Goal: Transaction & Acquisition: Purchase product/service

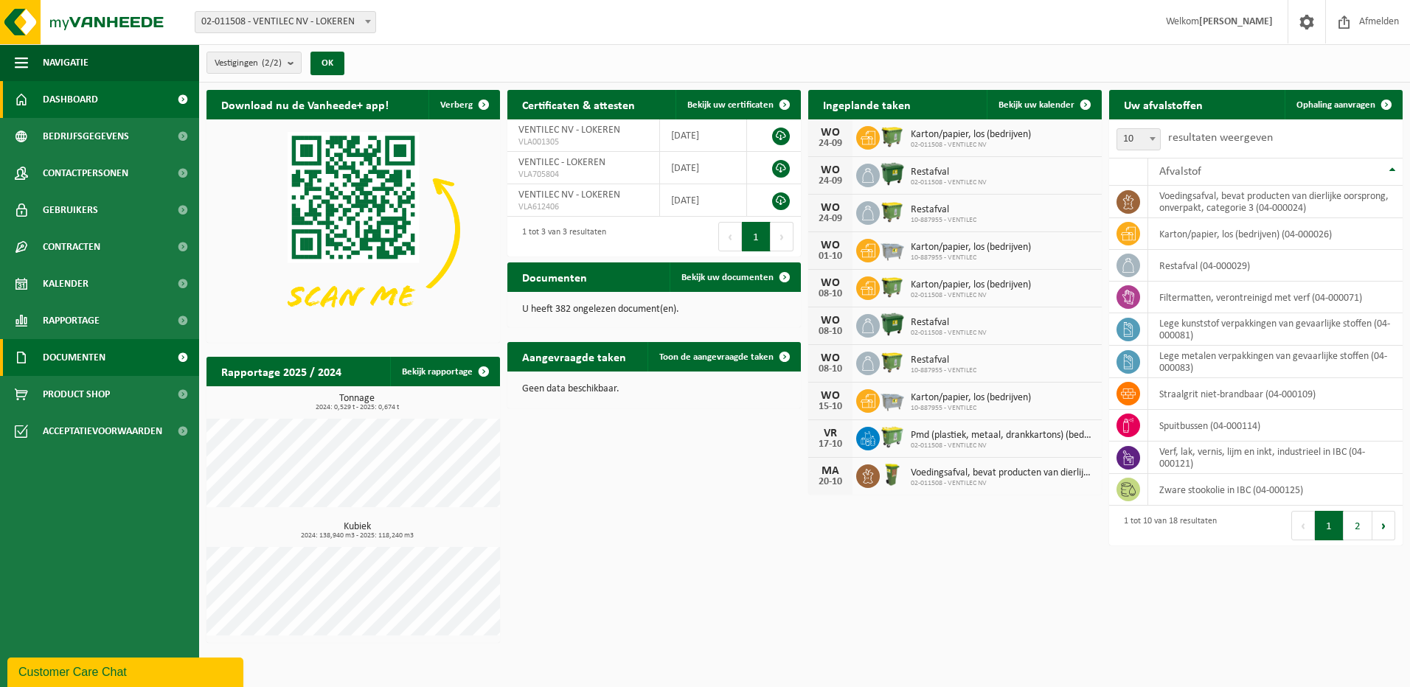
click at [107, 354] on link "Documenten" at bounding box center [99, 357] width 199 height 37
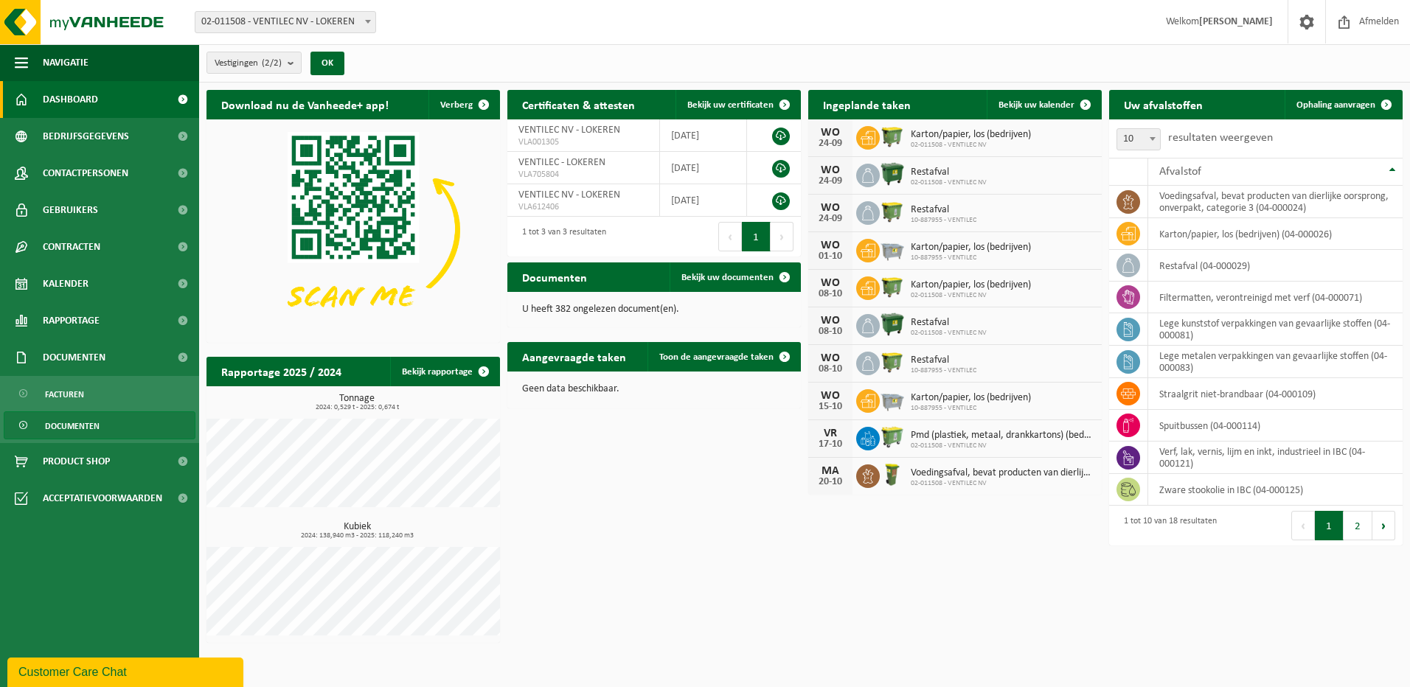
click at [100, 424] on link "Documenten" at bounding box center [100, 426] width 192 height 28
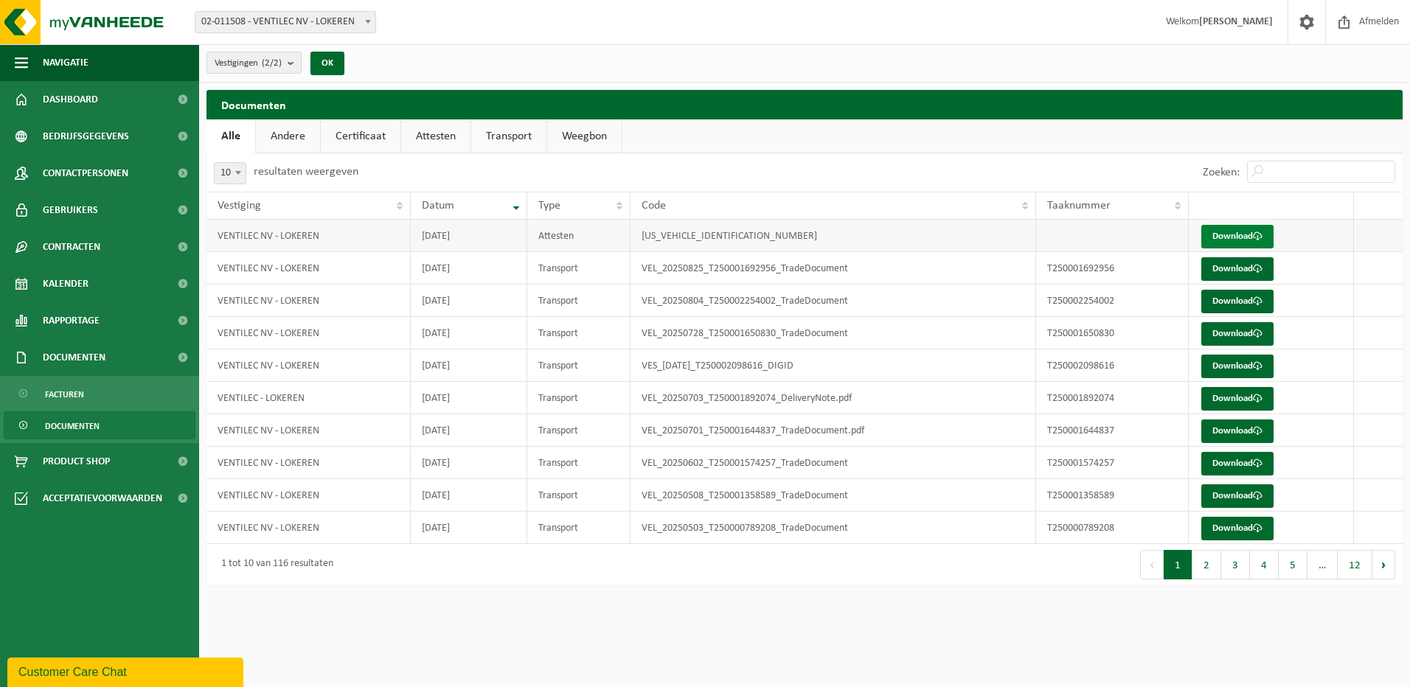
click at [1244, 232] on link "Download" at bounding box center [1237, 237] width 72 height 24
click at [290, 133] on link "Andere" at bounding box center [288, 136] width 64 height 34
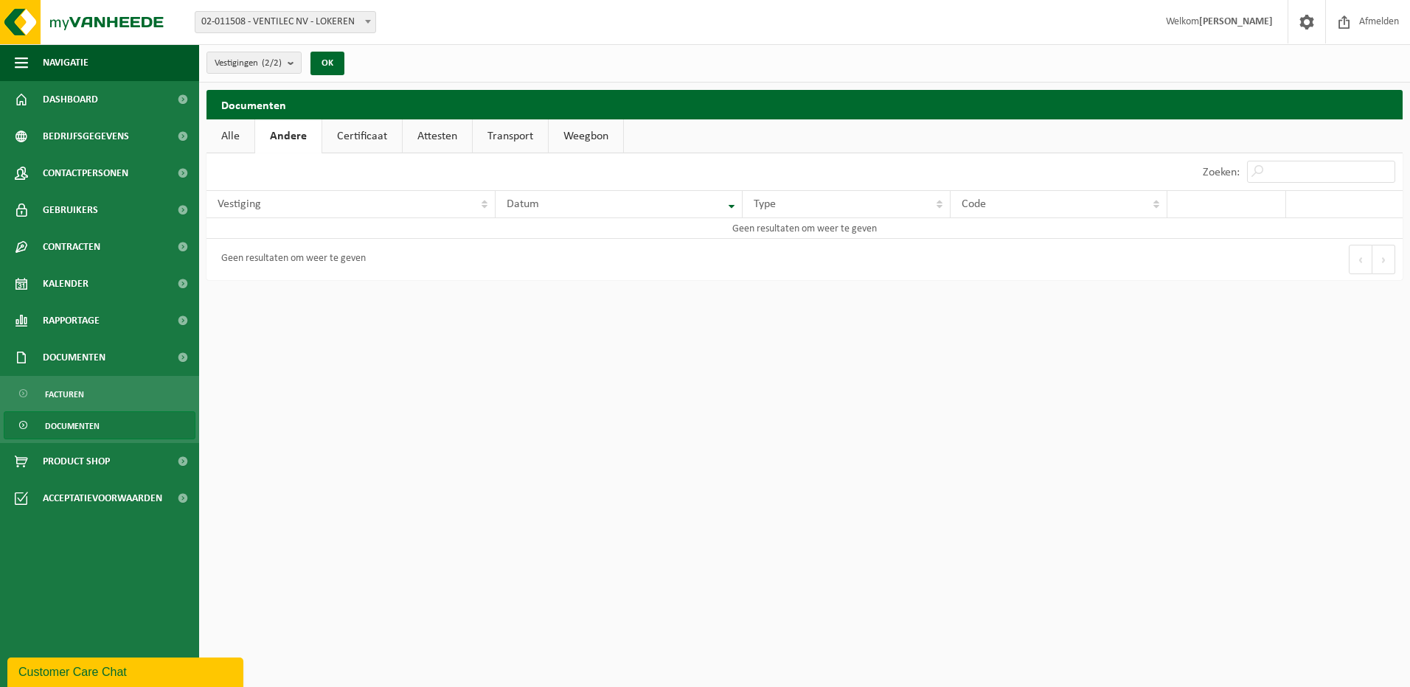
click at [361, 133] on link "Certificaat" at bounding box center [362, 136] width 80 height 34
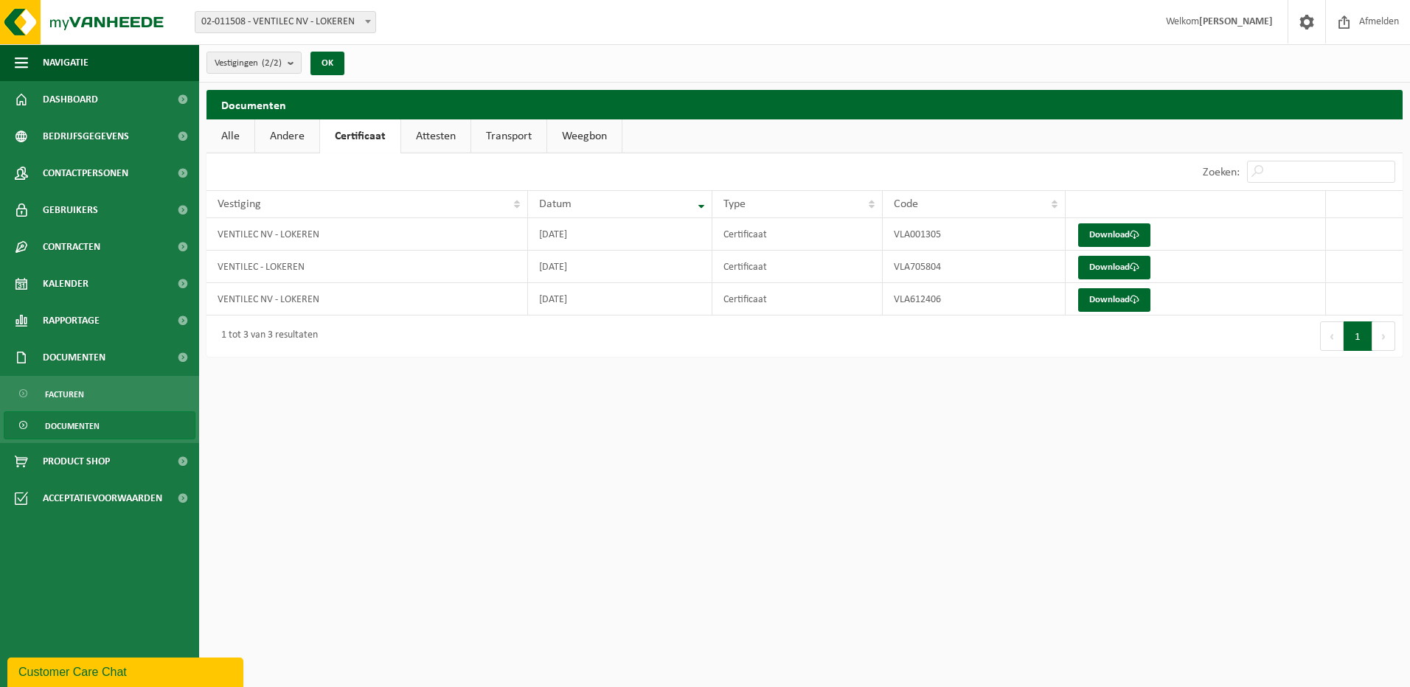
click at [433, 136] on link "Attesten" at bounding box center [435, 136] width 69 height 34
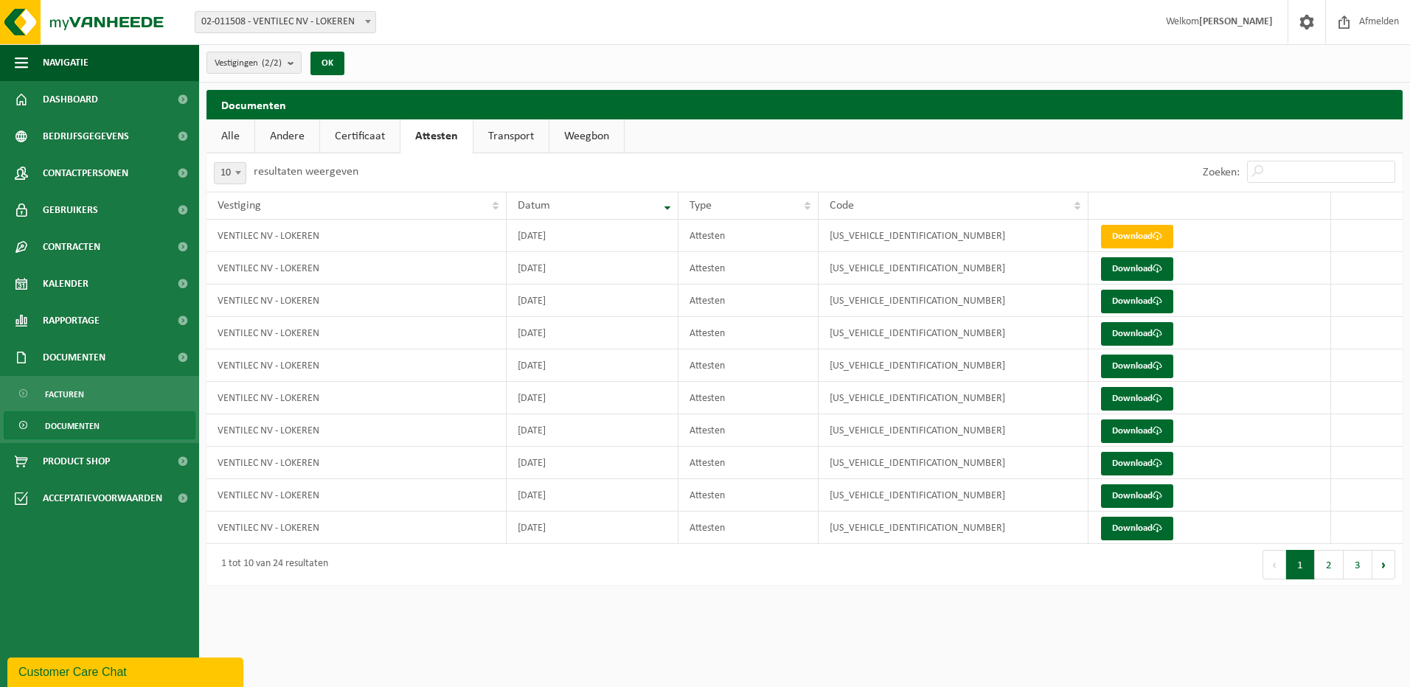
click at [514, 136] on link "Transport" at bounding box center [511, 136] width 75 height 34
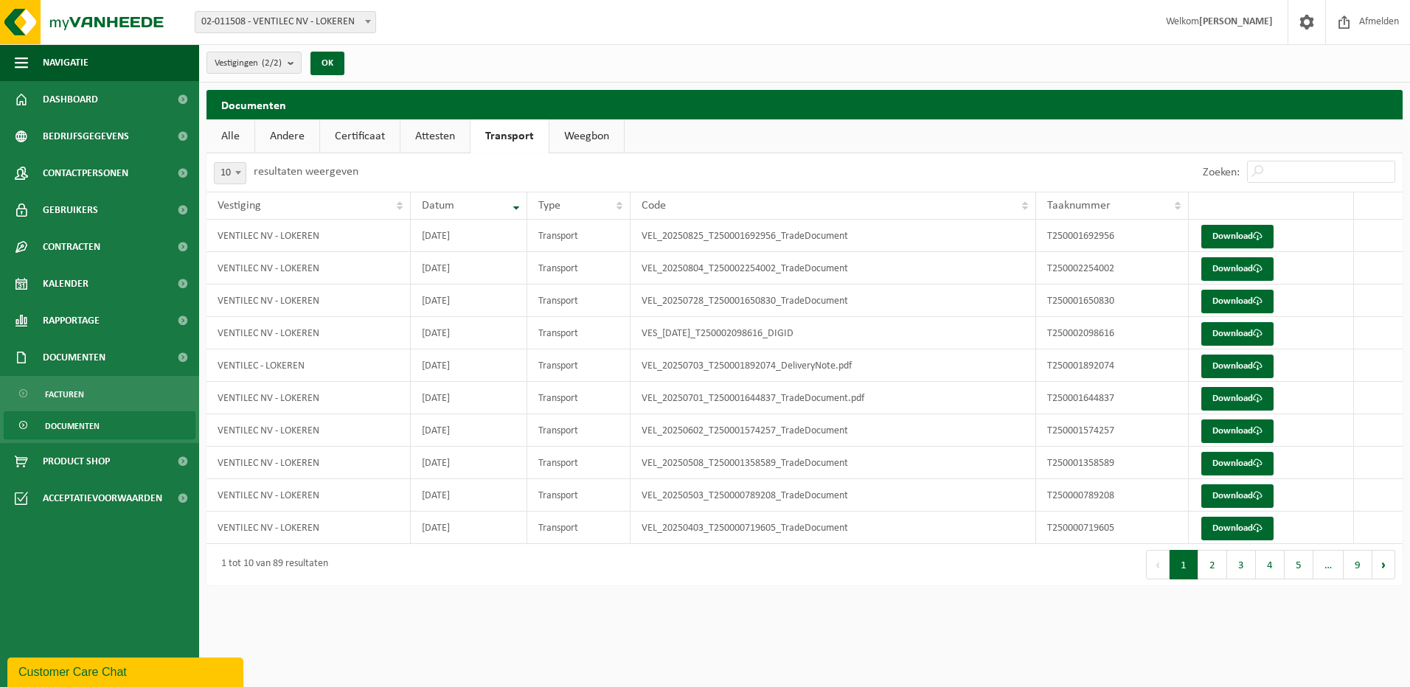
click at [572, 134] on link "Weegbon" at bounding box center [586, 136] width 74 height 34
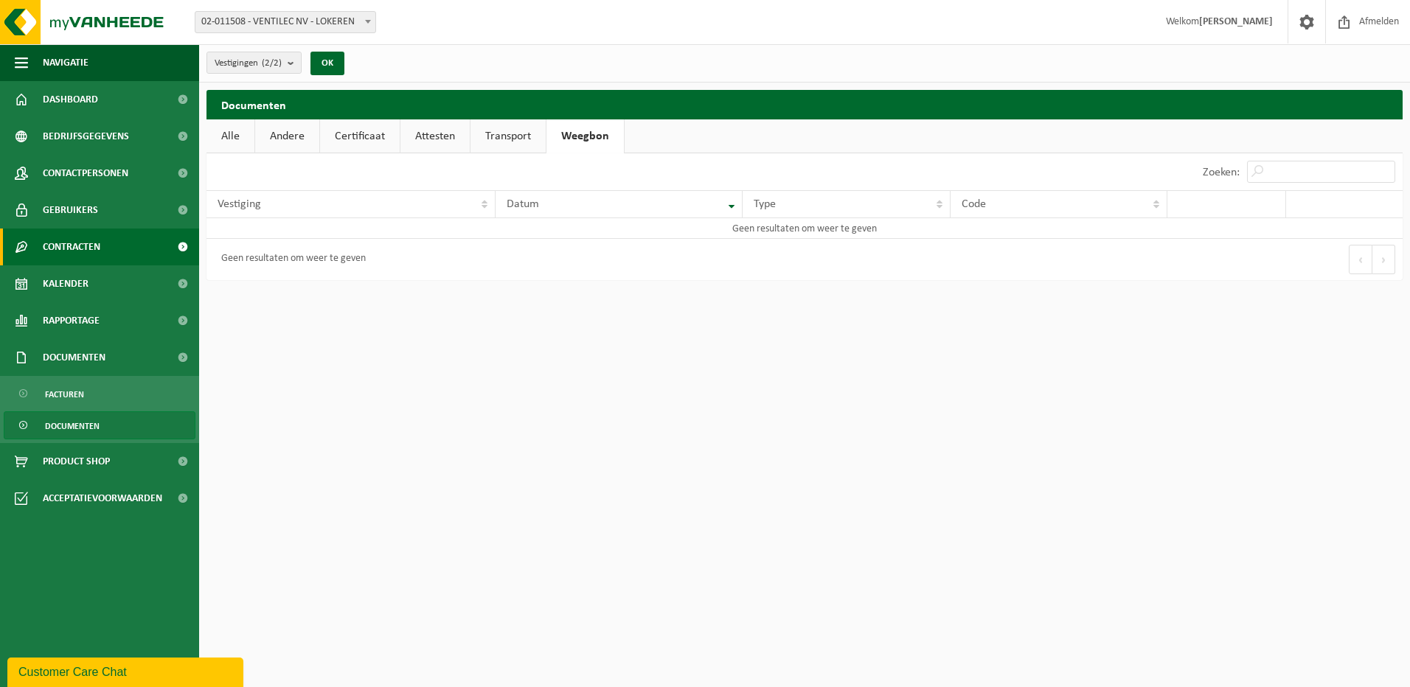
click at [72, 252] on span "Contracten" at bounding box center [72, 247] width 58 height 37
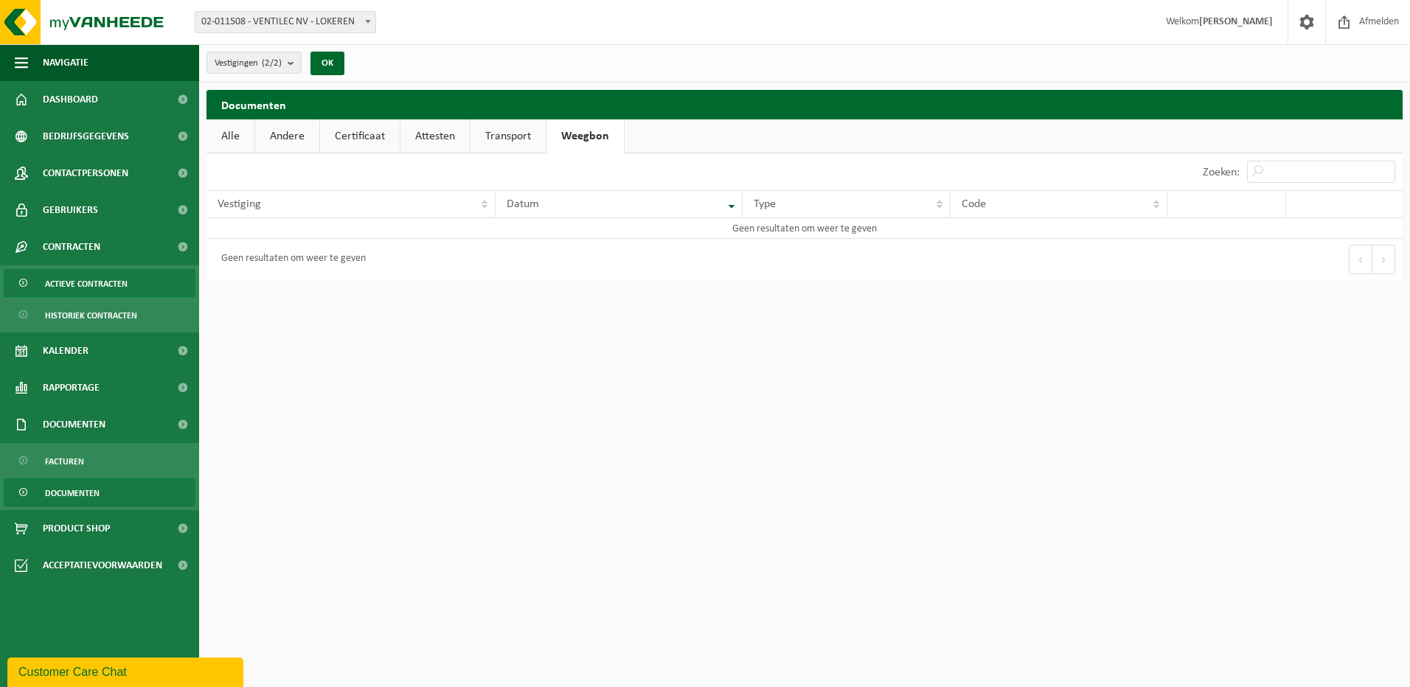
click at [72, 279] on span "Actieve contracten" at bounding box center [86, 284] width 83 height 28
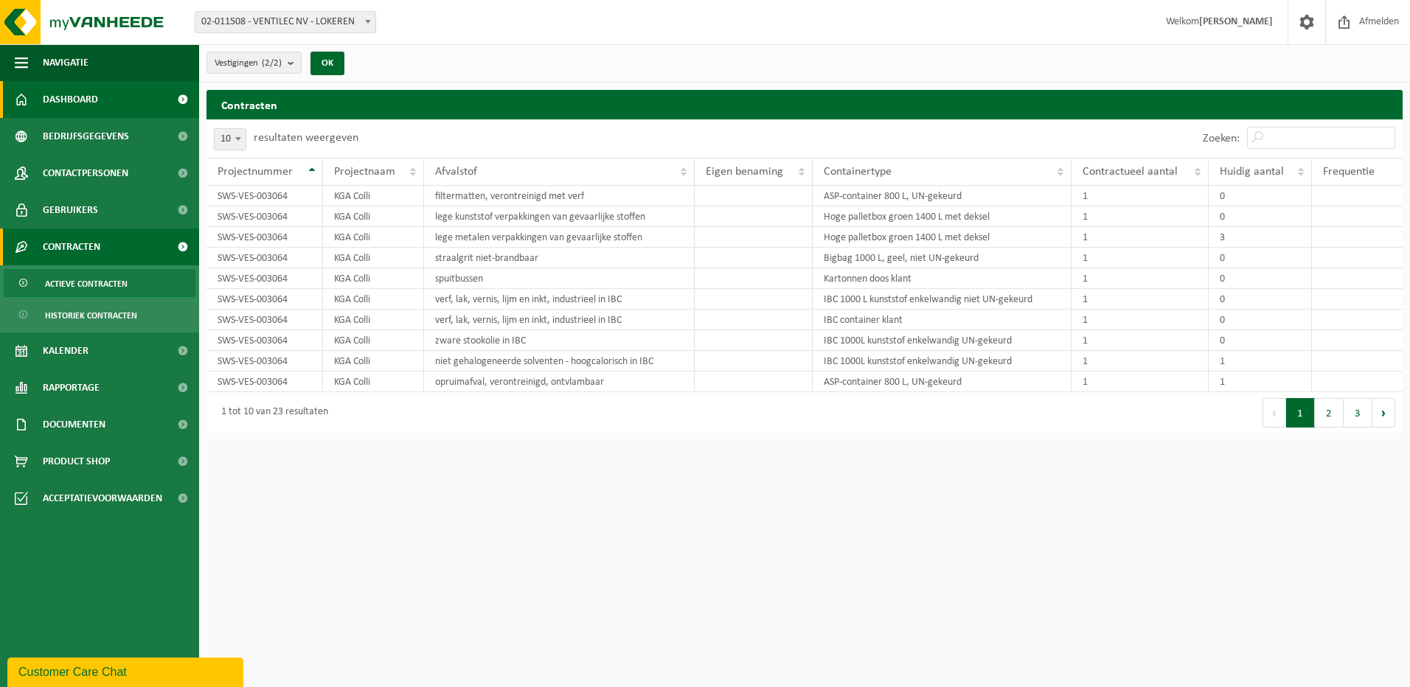
click at [79, 99] on span "Dashboard" at bounding box center [70, 99] width 55 height 37
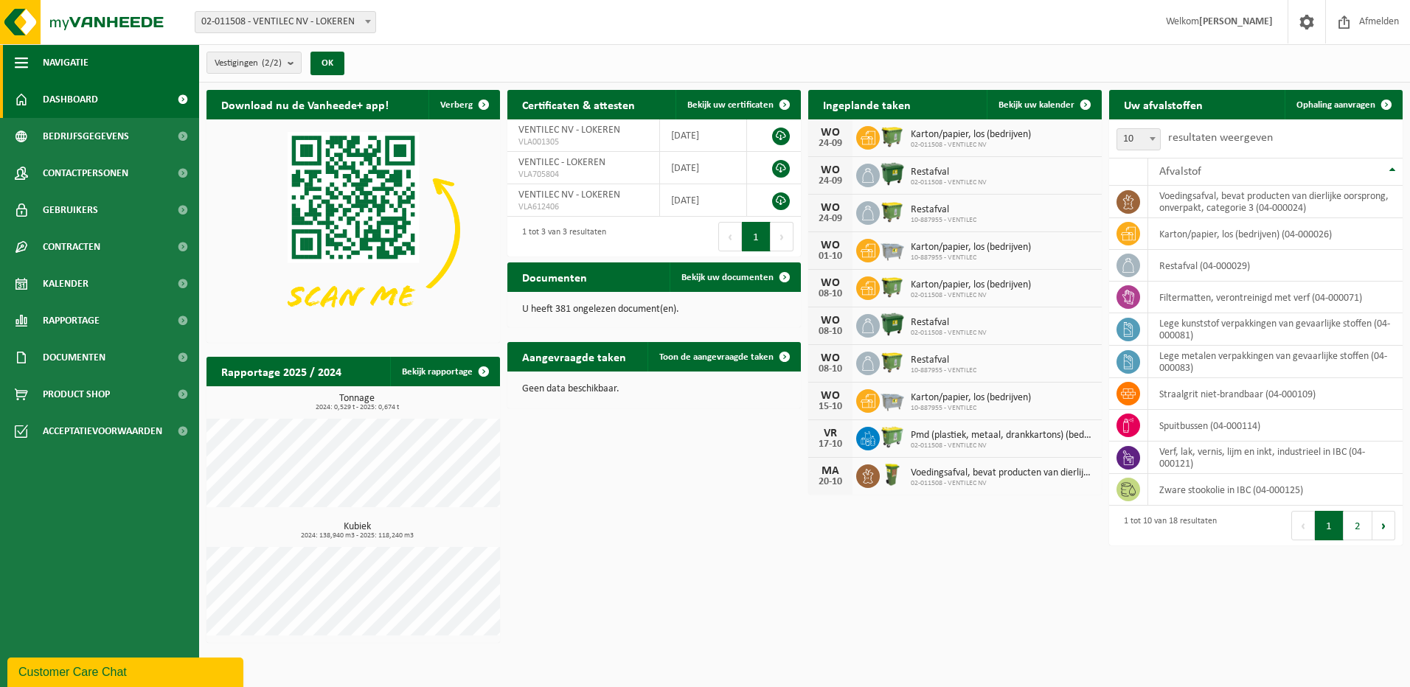
click at [27, 66] on span "button" at bounding box center [21, 62] width 13 height 37
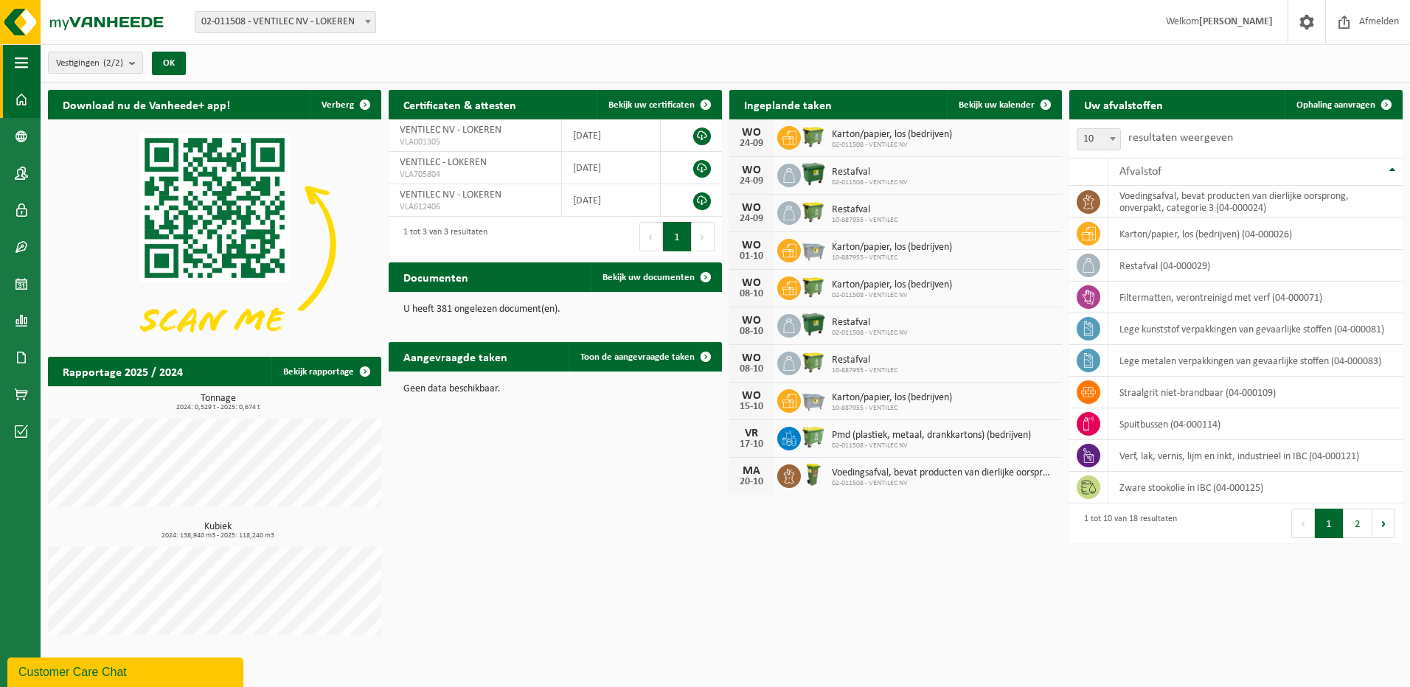
click at [27, 66] on span "button" at bounding box center [21, 62] width 13 height 37
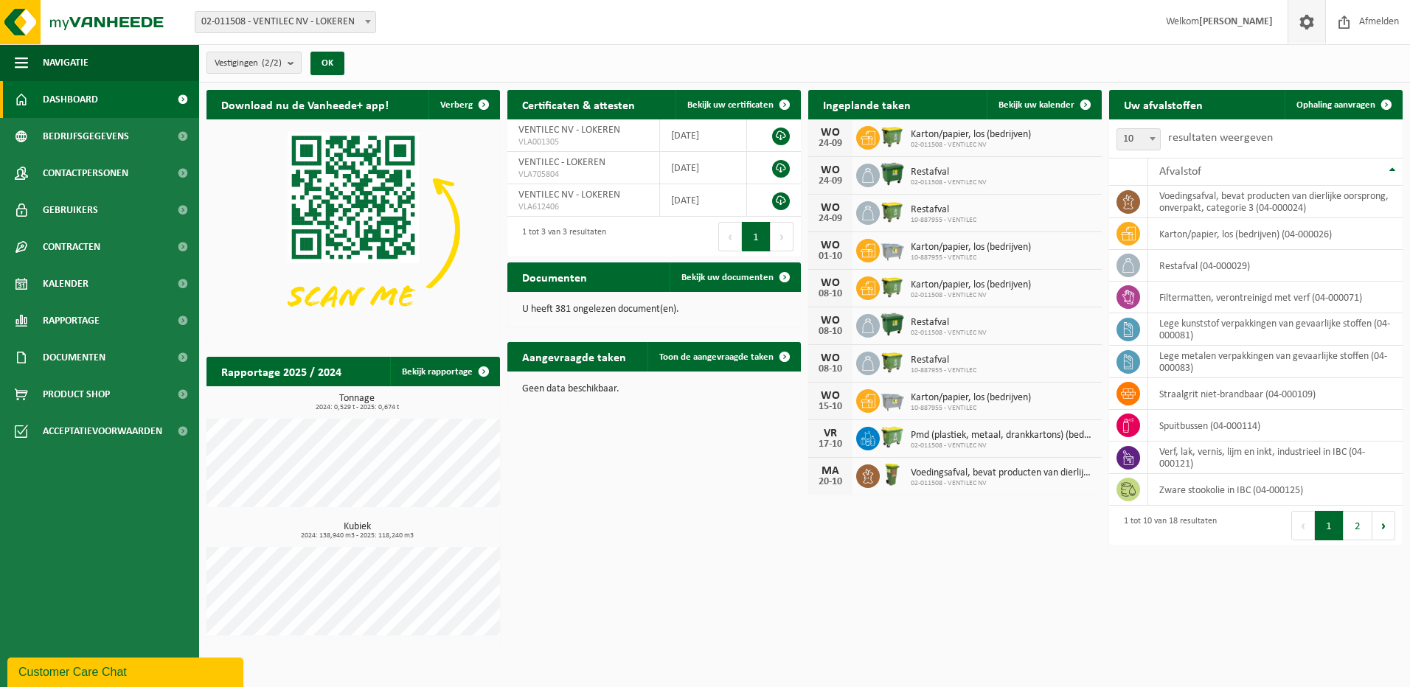
click at [1309, 22] on span at bounding box center [1307, 22] width 22 height 44
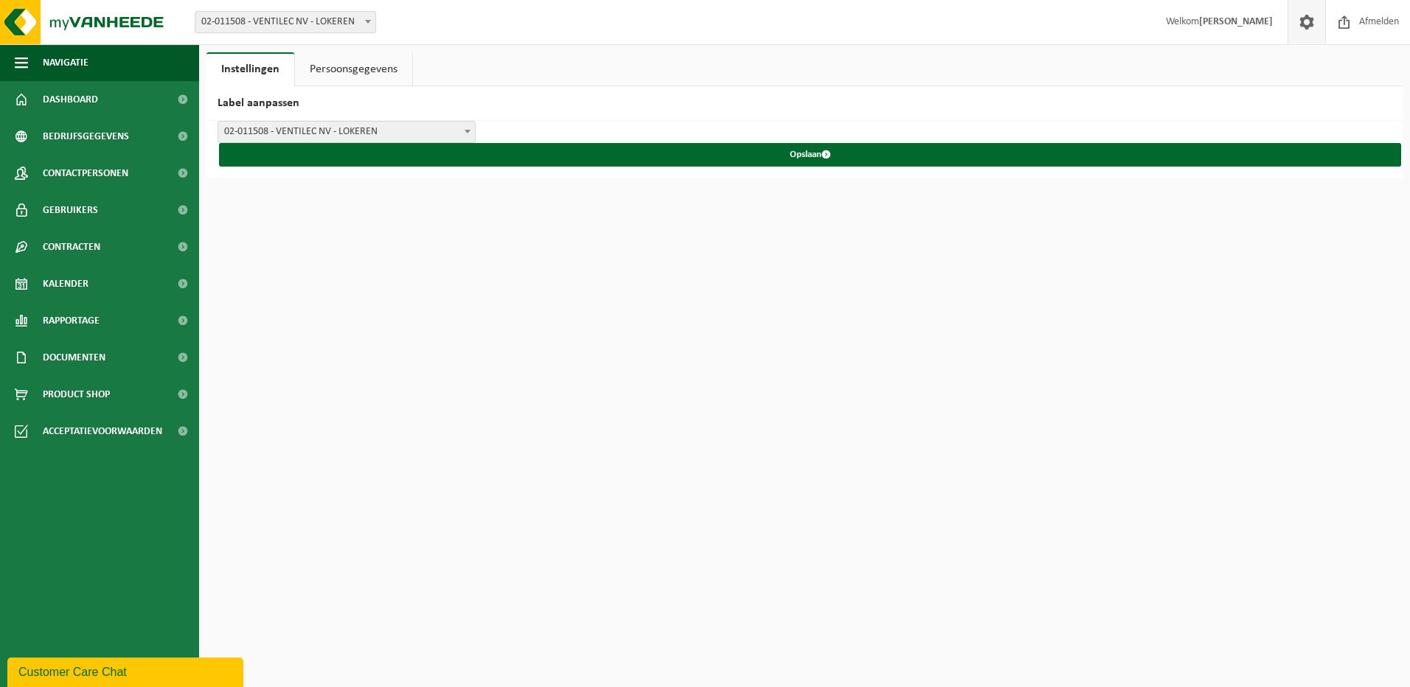
click at [352, 72] on link "Persoonsgegevens" at bounding box center [353, 69] width 117 height 34
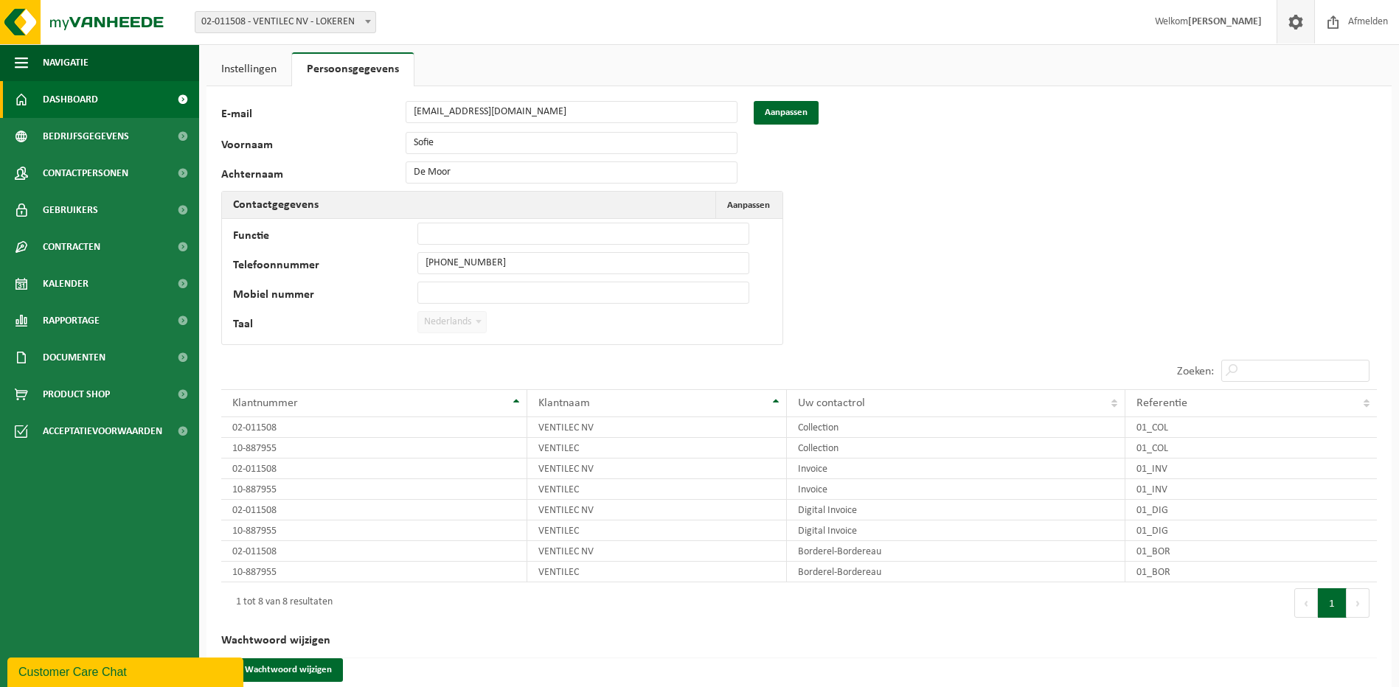
click at [108, 92] on link "Dashboard" at bounding box center [99, 99] width 199 height 37
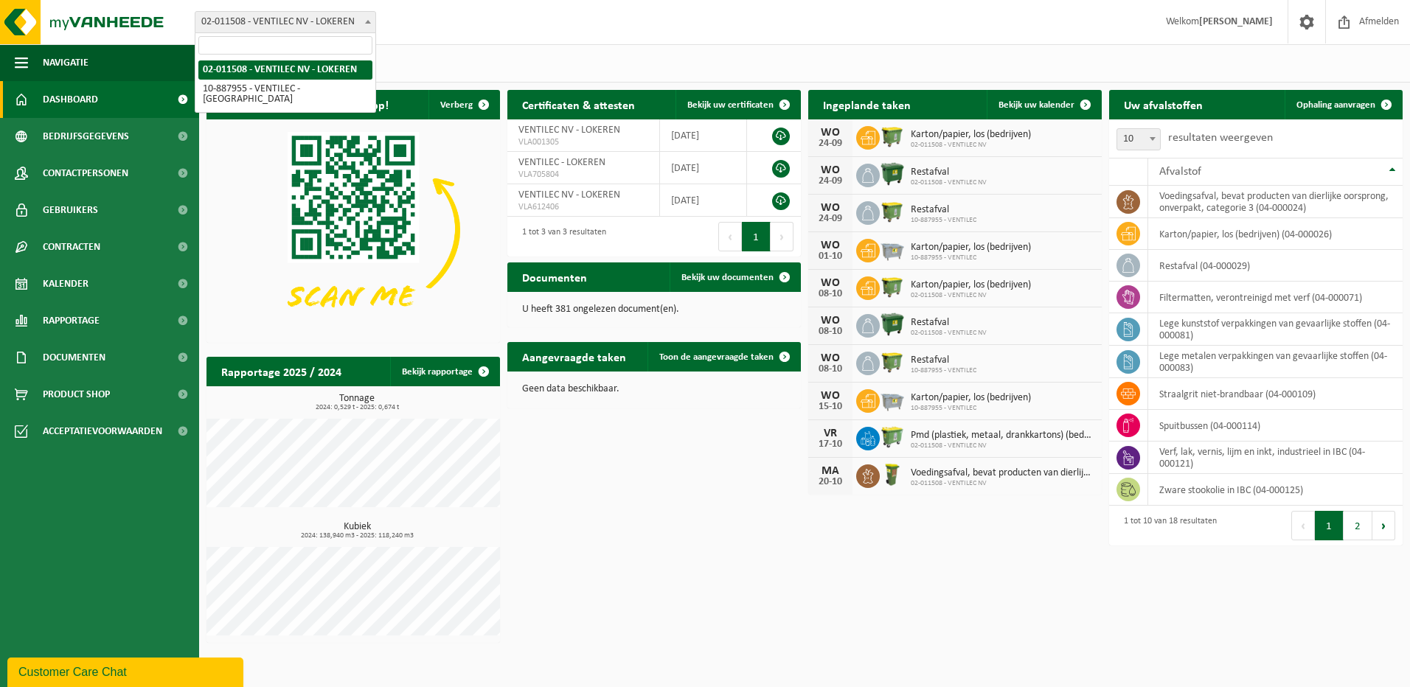
click at [370, 21] on b at bounding box center [368, 22] width 6 height 4
select select "113289"
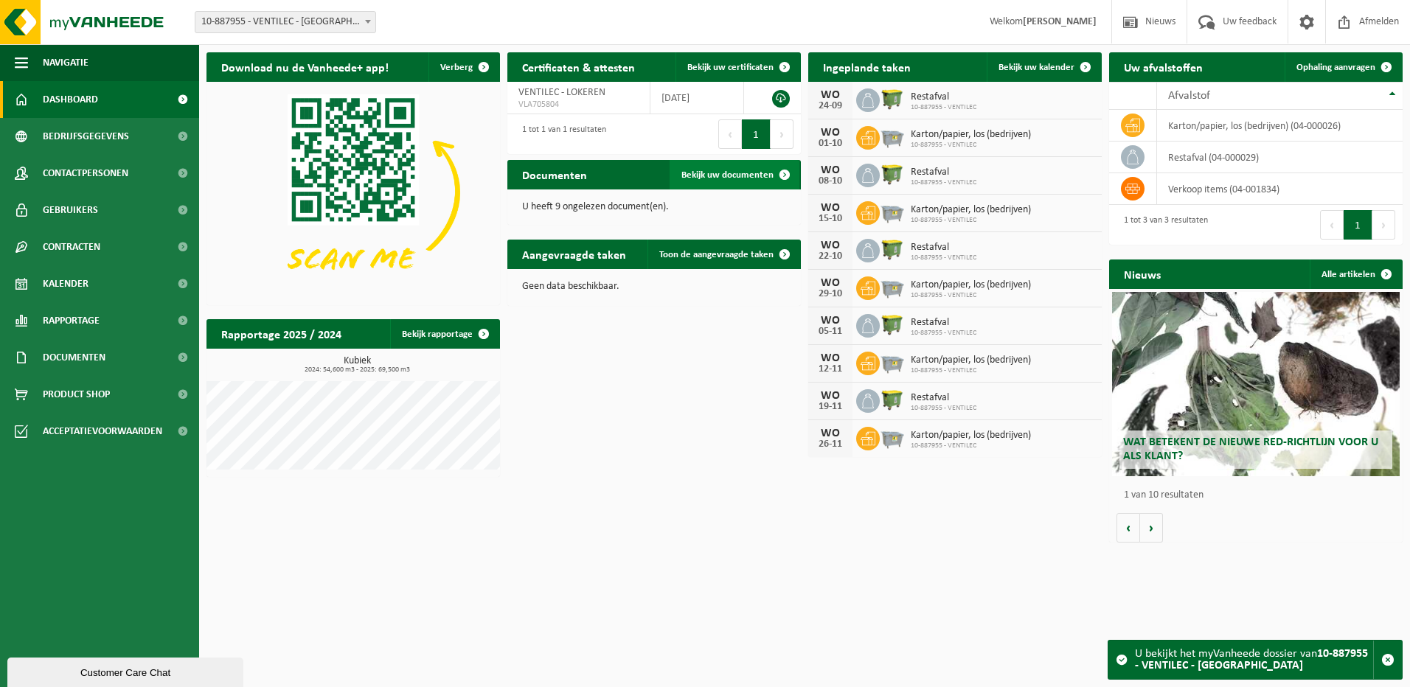
click at [741, 177] on span "Bekijk uw documenten" at bounding box center [728, 175] width 92 height 10
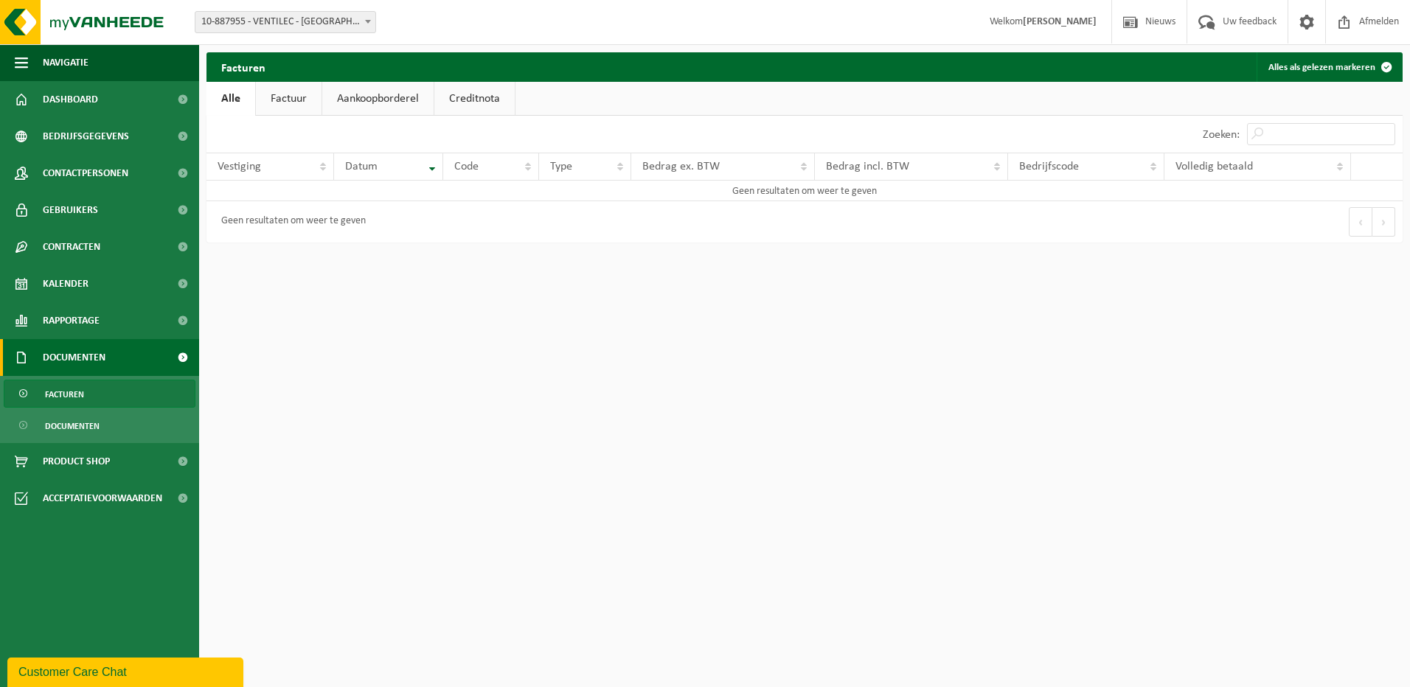
click at [291, 99] on link "Factuur" at bounding box center [289, 99] width 66 height 34
click at [350, 98] on link "Aankoopborderel" at bounding box center [379, 99] width 111 height 34
click at [457, 98] on link "Creditnota" at bounding box center [481, 99] width 80 height 34
click at [106, 104] on link "Dashboard" at bounding box center [99, 99] width 199 height 37
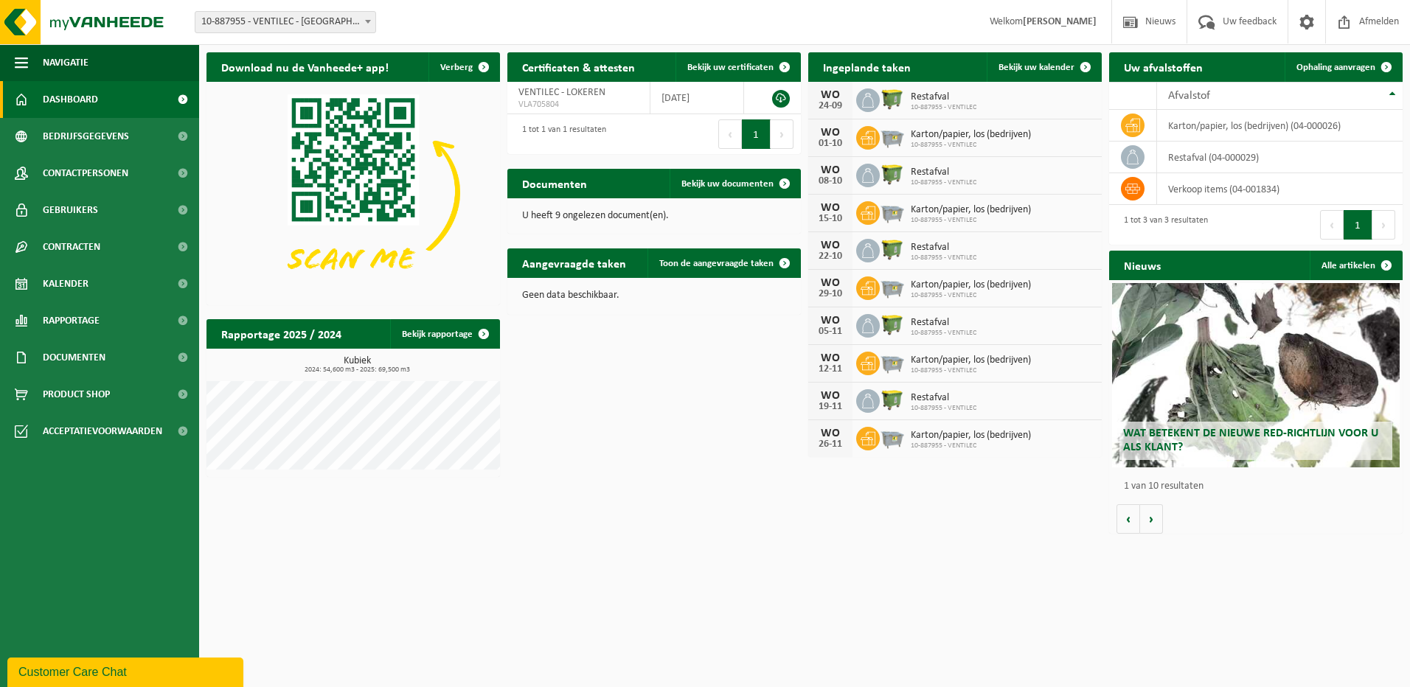
click at [372, 17] on span at bounding box center [368, 21] width 15 height 19
select select "18963"
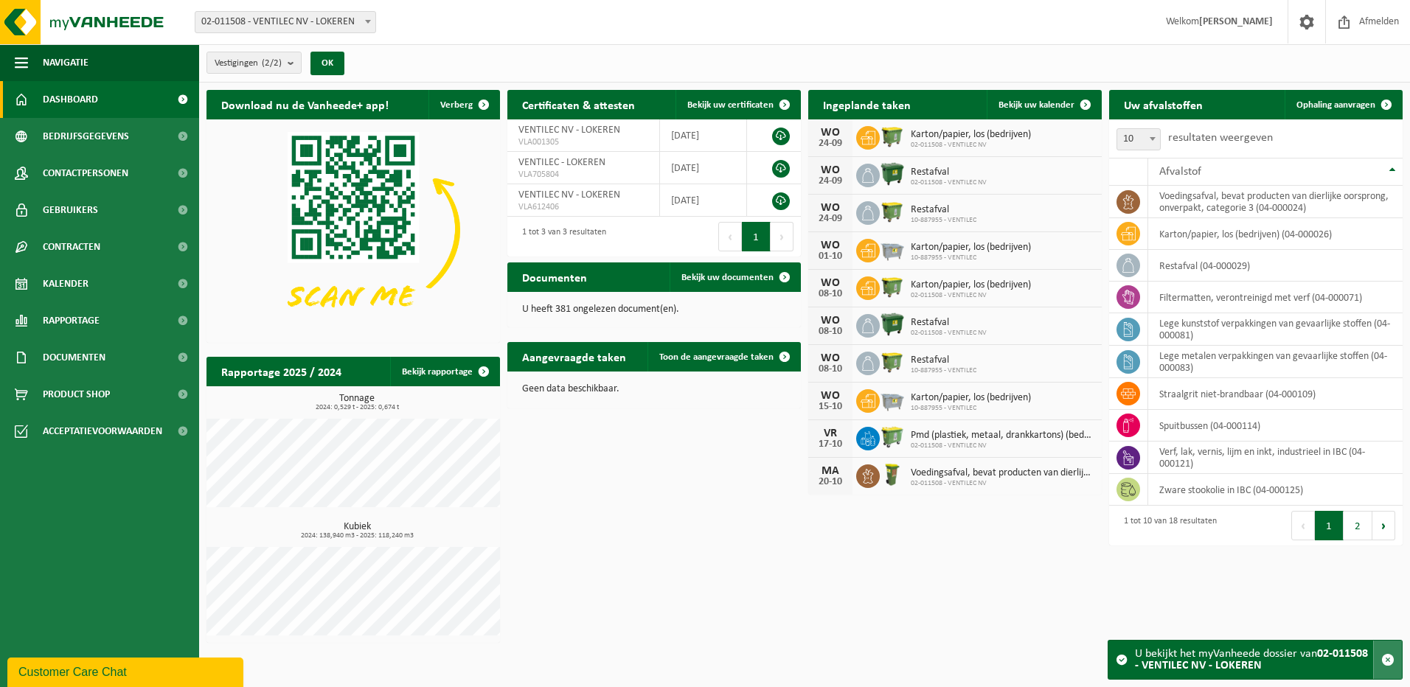
click at [1391, 659] on span "button" at bounding box center [1387, 659] width 13 height 13
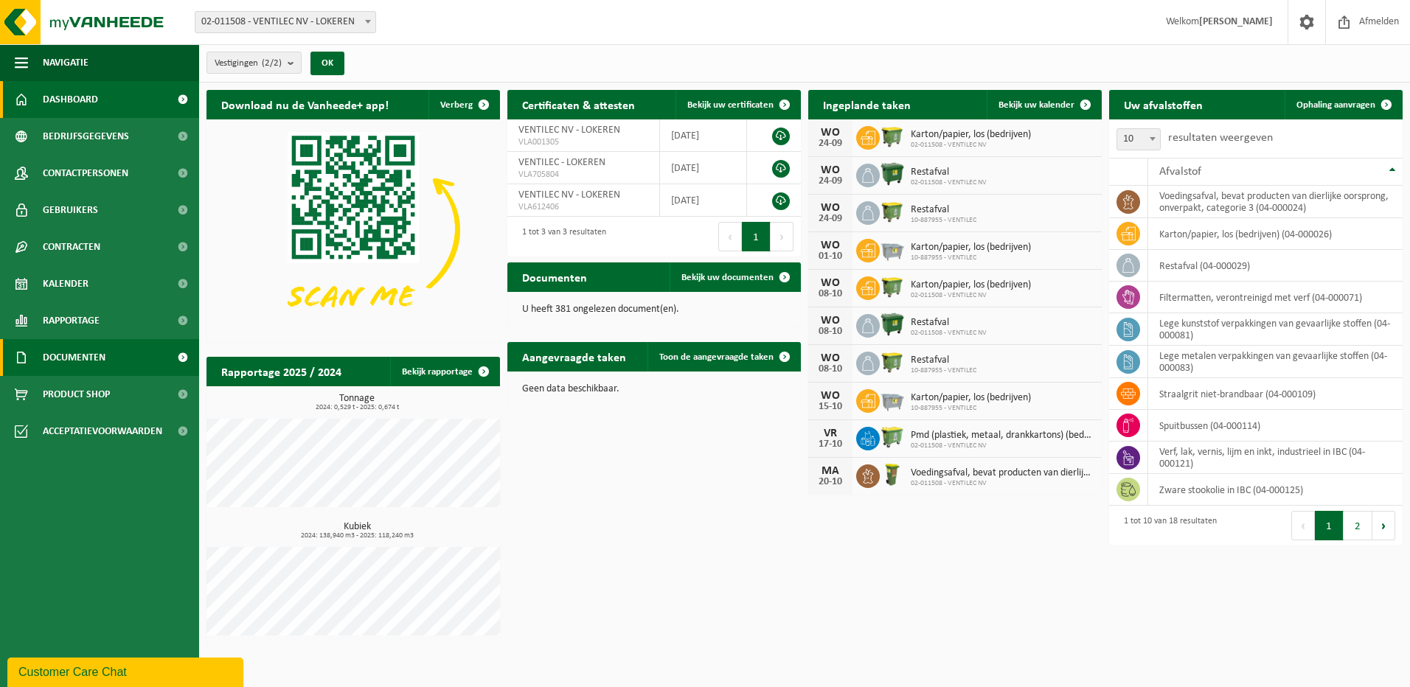
click at [97, 354] on span "Documenten" at bounding box center [74, 357] width 63 height 37
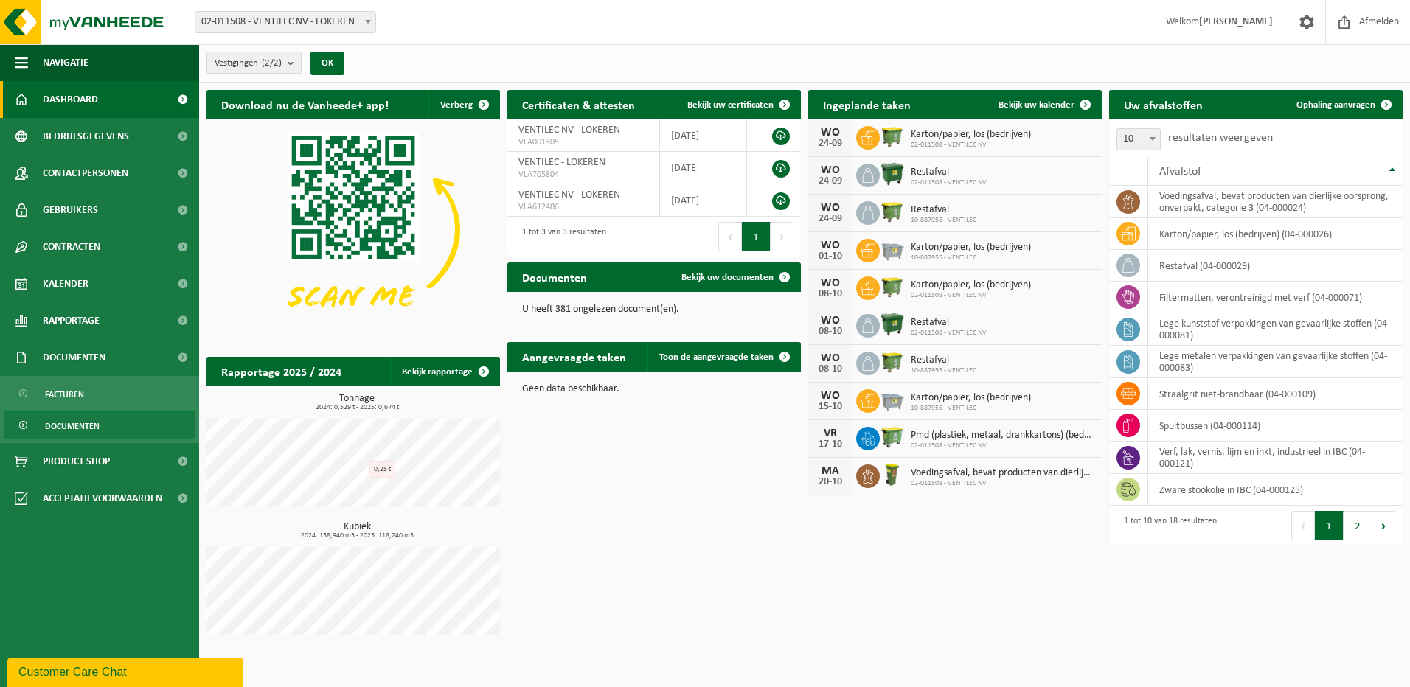
click at [79, 420] on span "Documenten" at bounding box center [72, 426] width 55 height 28
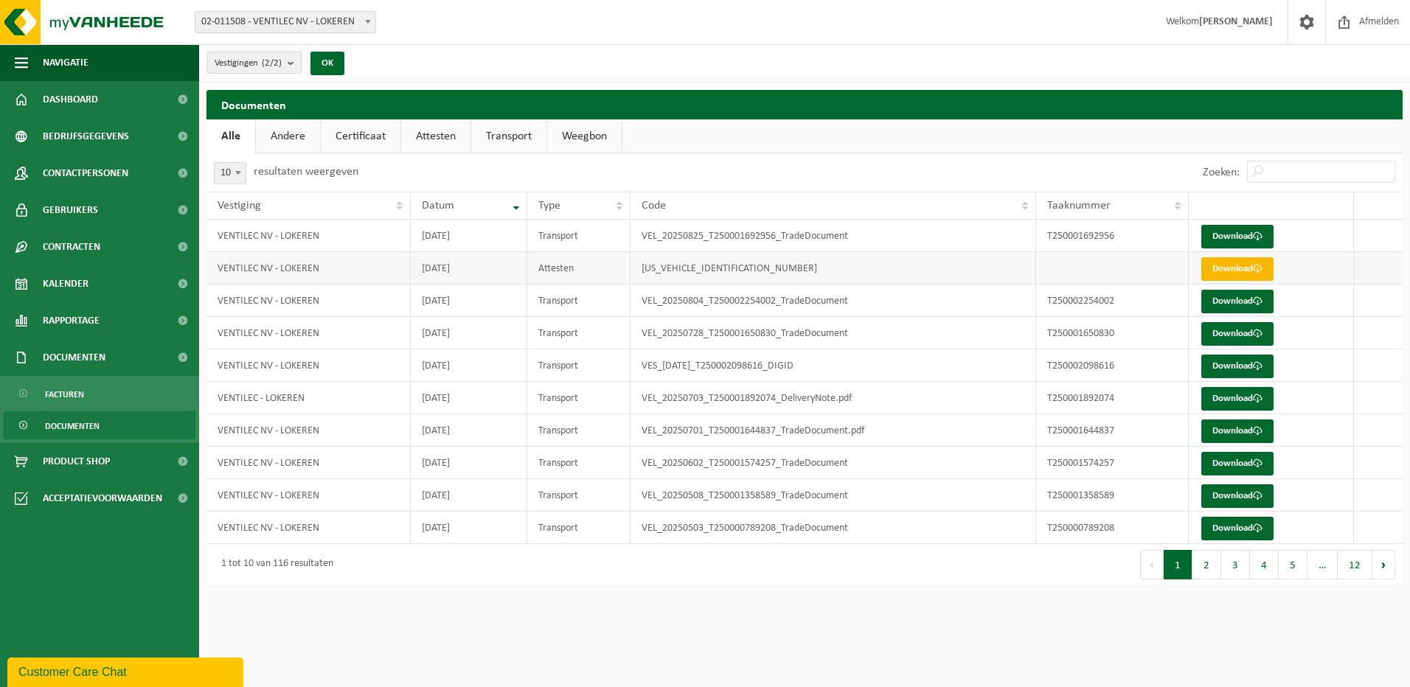
click at [1240, 267] on link "Download" at bounding box center [1237, 269] width 72 height 24
click at [1212, 565] on button "2" at bounding box center [1207, 565] width 29 height 30
click at [367, 20] on b at bounding box center [368, 22] width 6 height 4
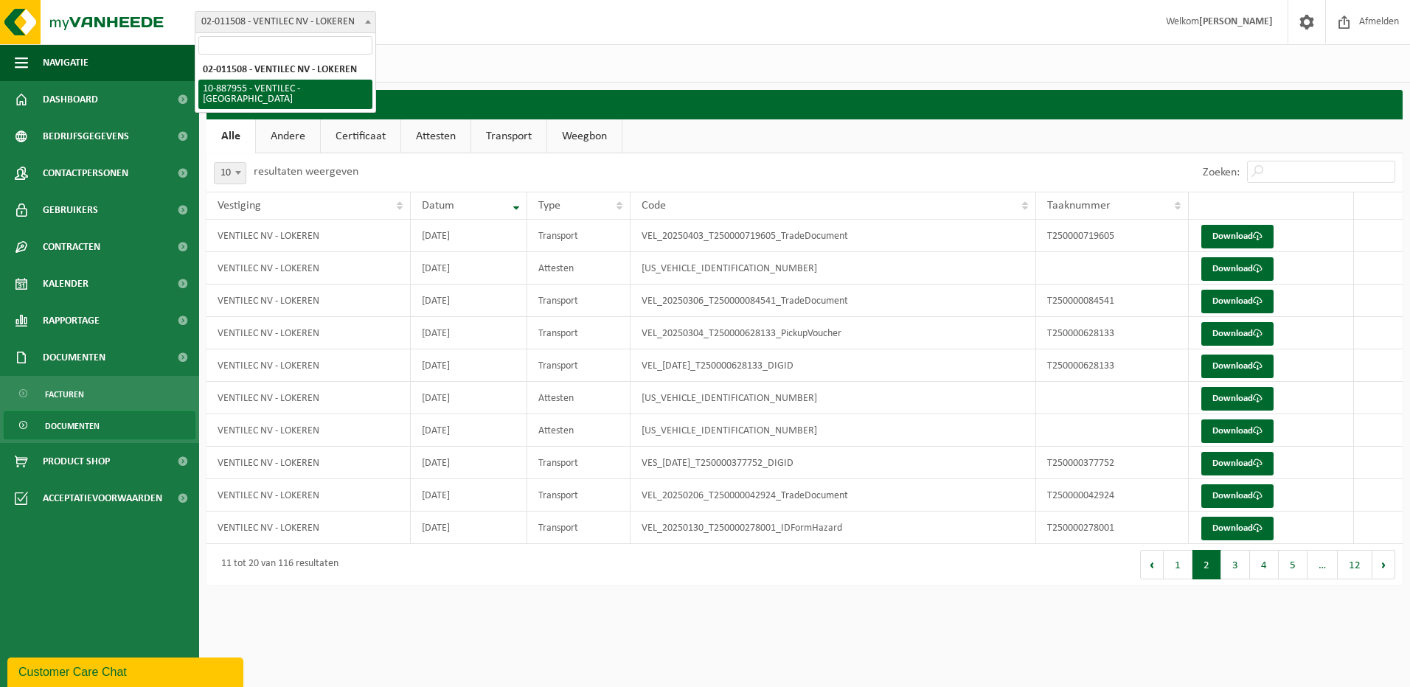
select select "113289"
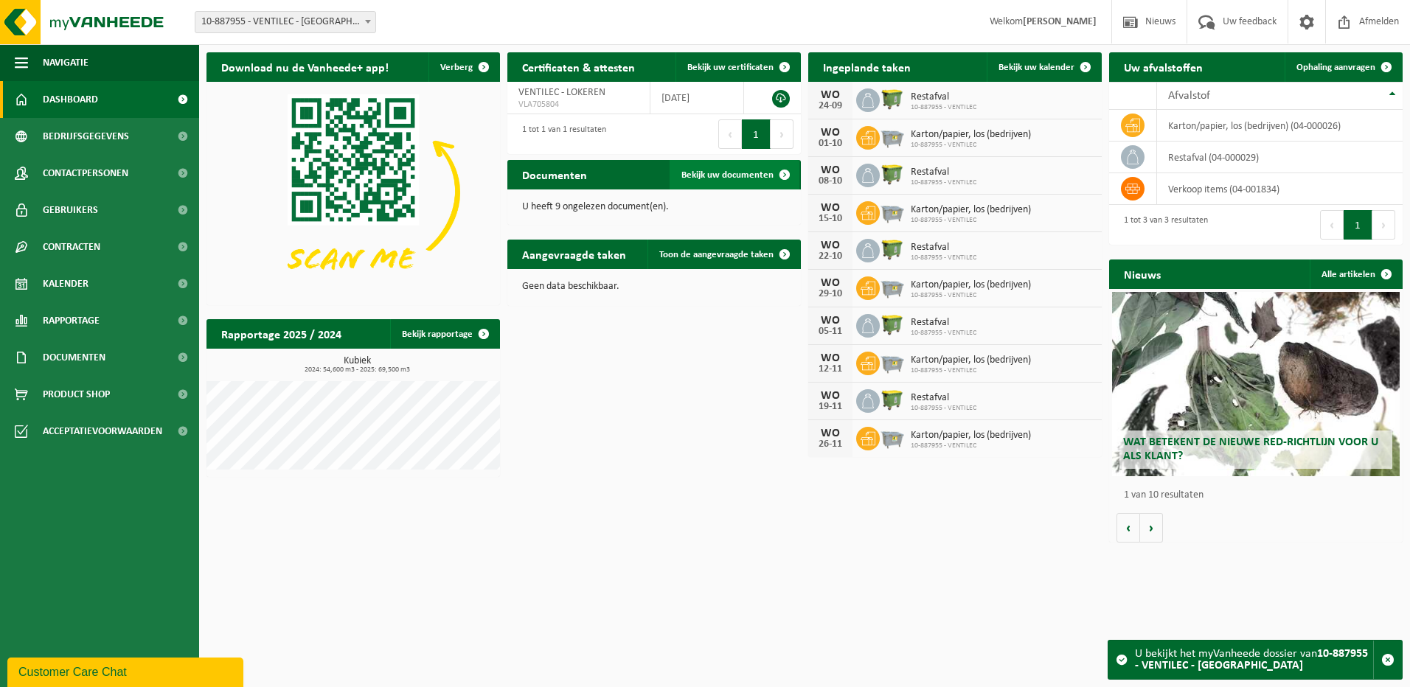
click at [721, 176] on span "Bekijk uw documenten" at bounding box center [728, 175] width 92 height 10
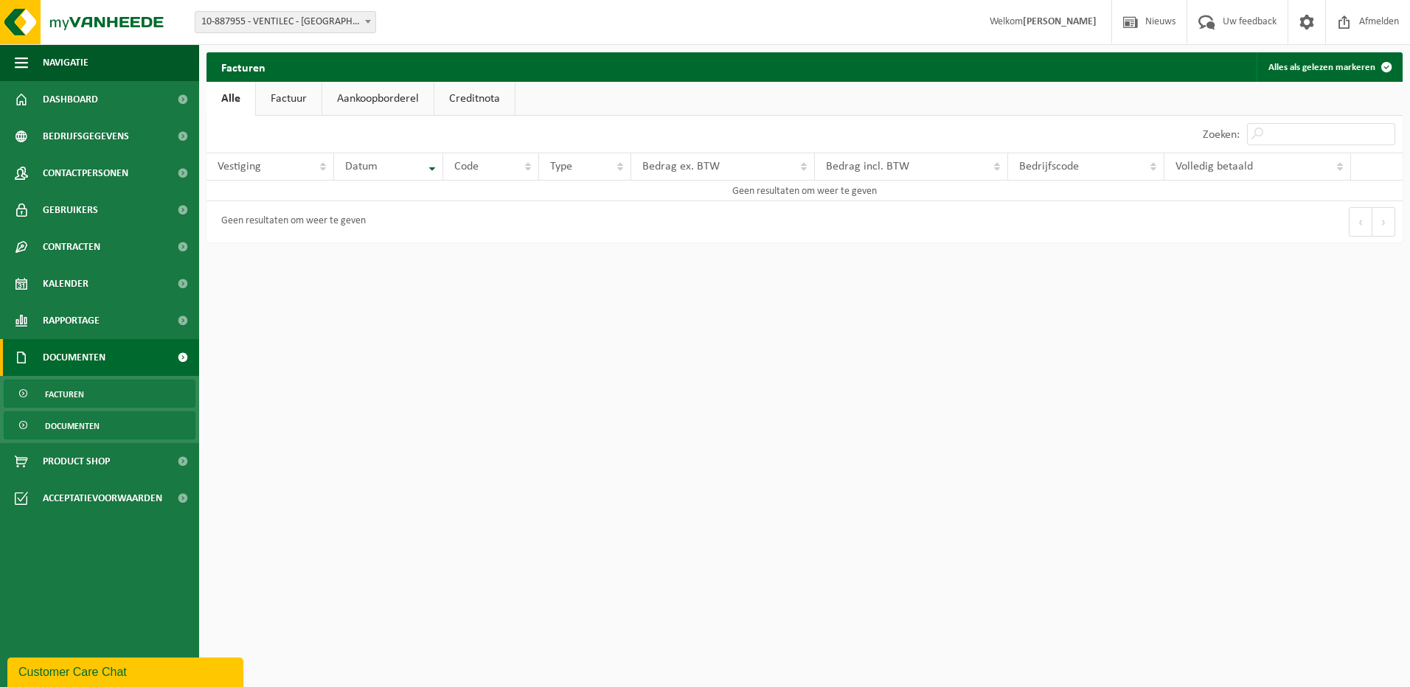
click at [105, 424] on link "Documenten" at bounding box center [100, 426] width 192 height 28
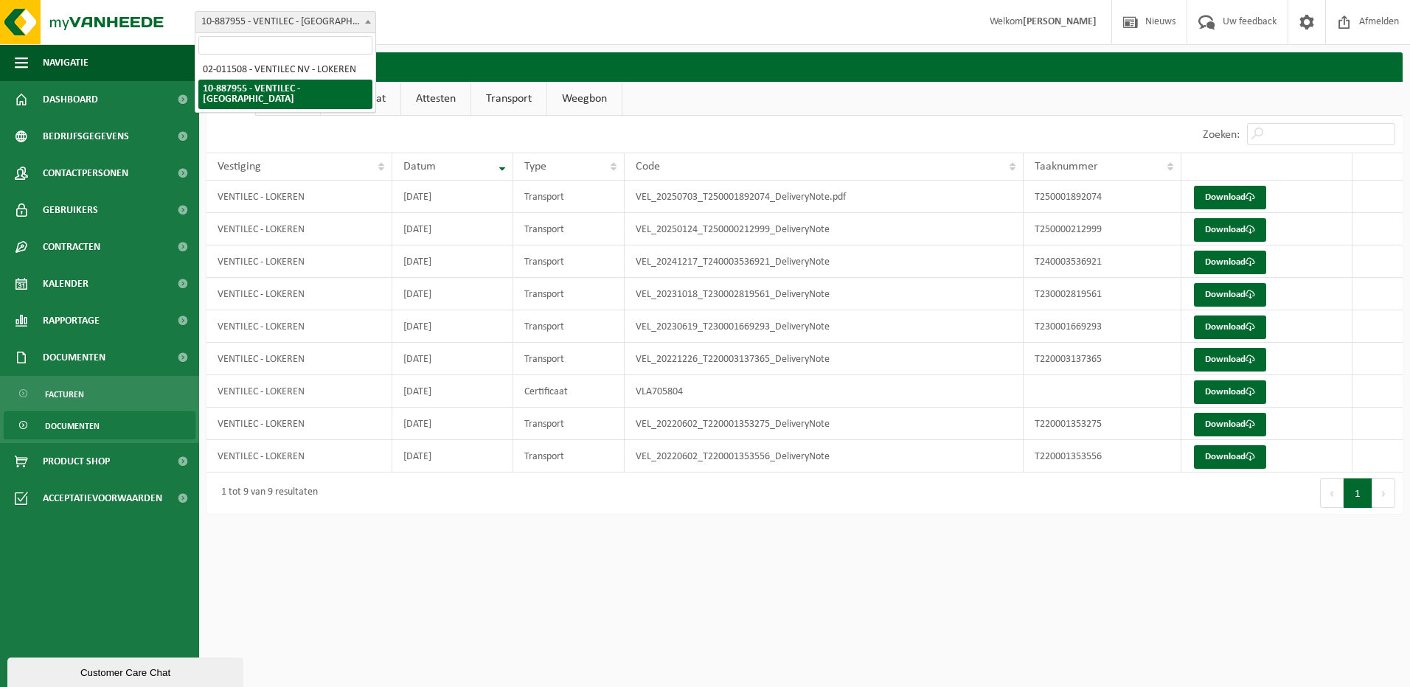
click at [369, 21] on b at bounding box center [368, 22] width 6 height 4
select select "18963"
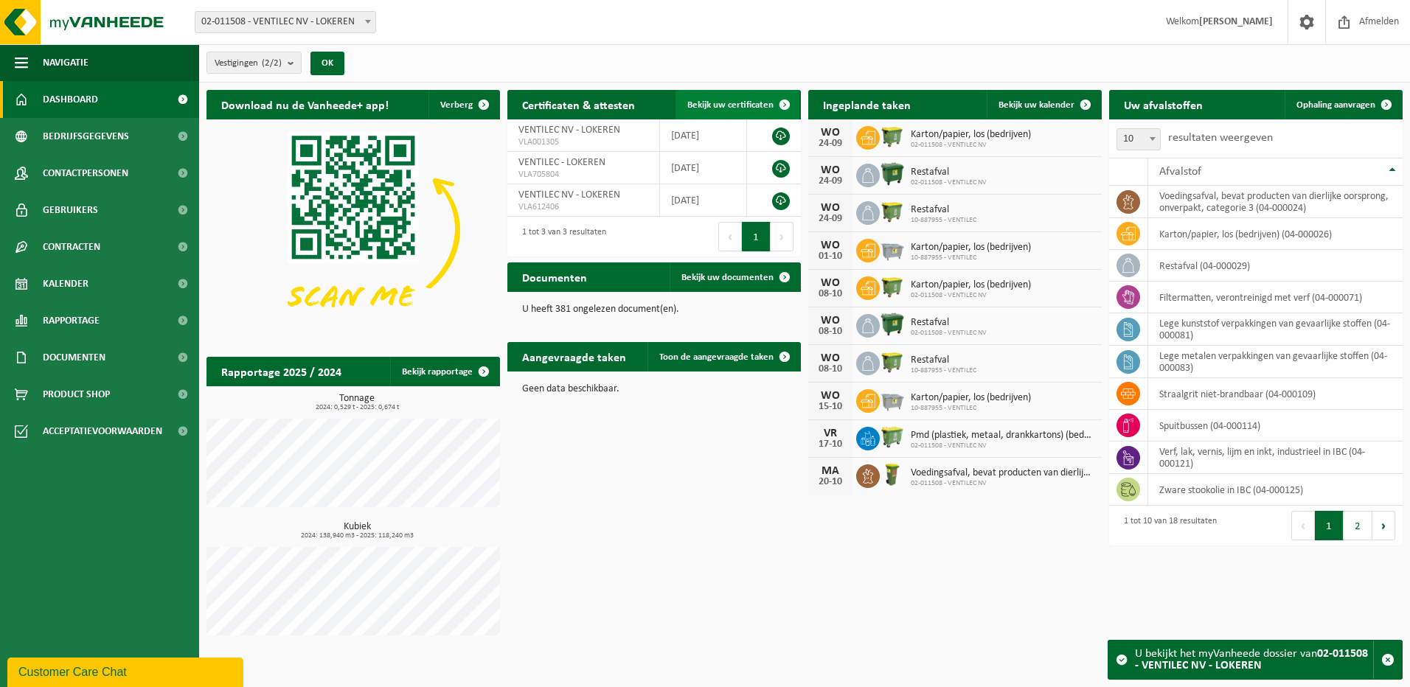
click at [740, 101] on span "Bekijk uw certificaten" at bounding box center [730, 105] width 86 height 10
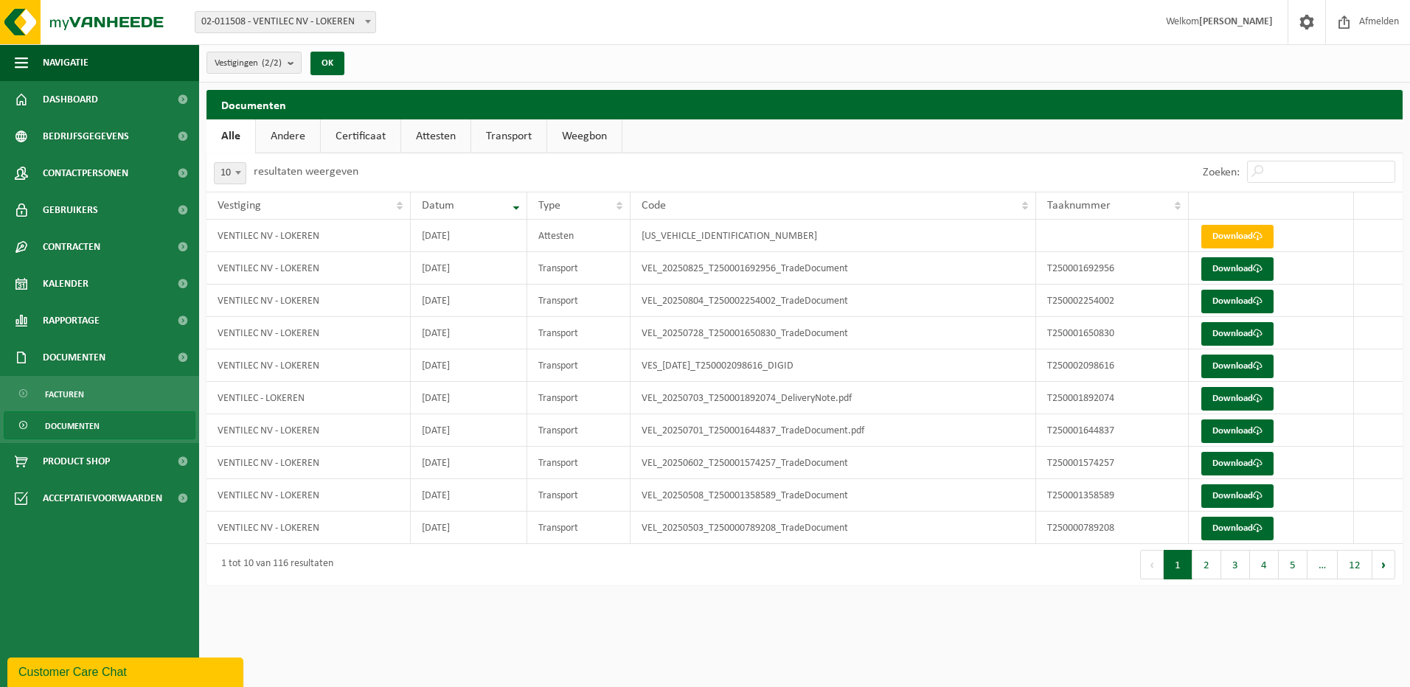
click at [367, 132] on link "Certificaat" at bounding box center [361, 136] width 80 height 34
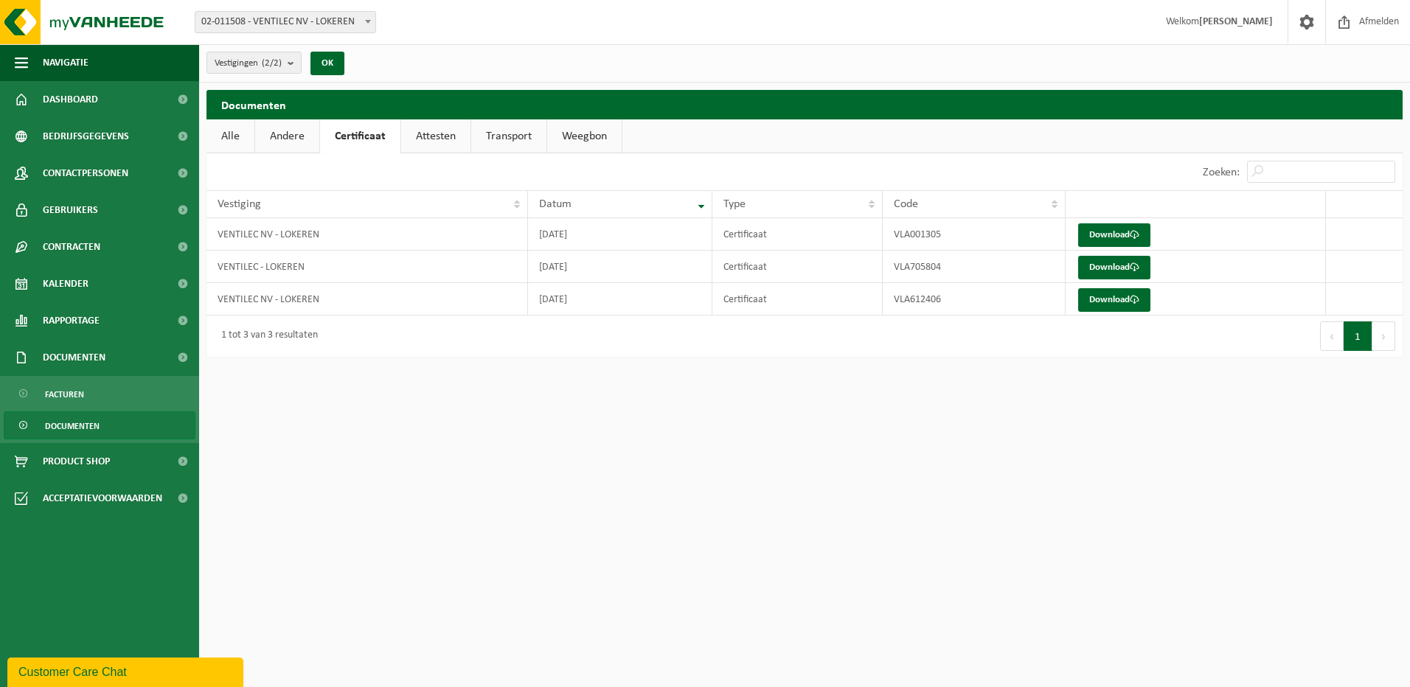
click at [291, 132] on link "Andere" at bounding box center [287, 136] width 64 height 34
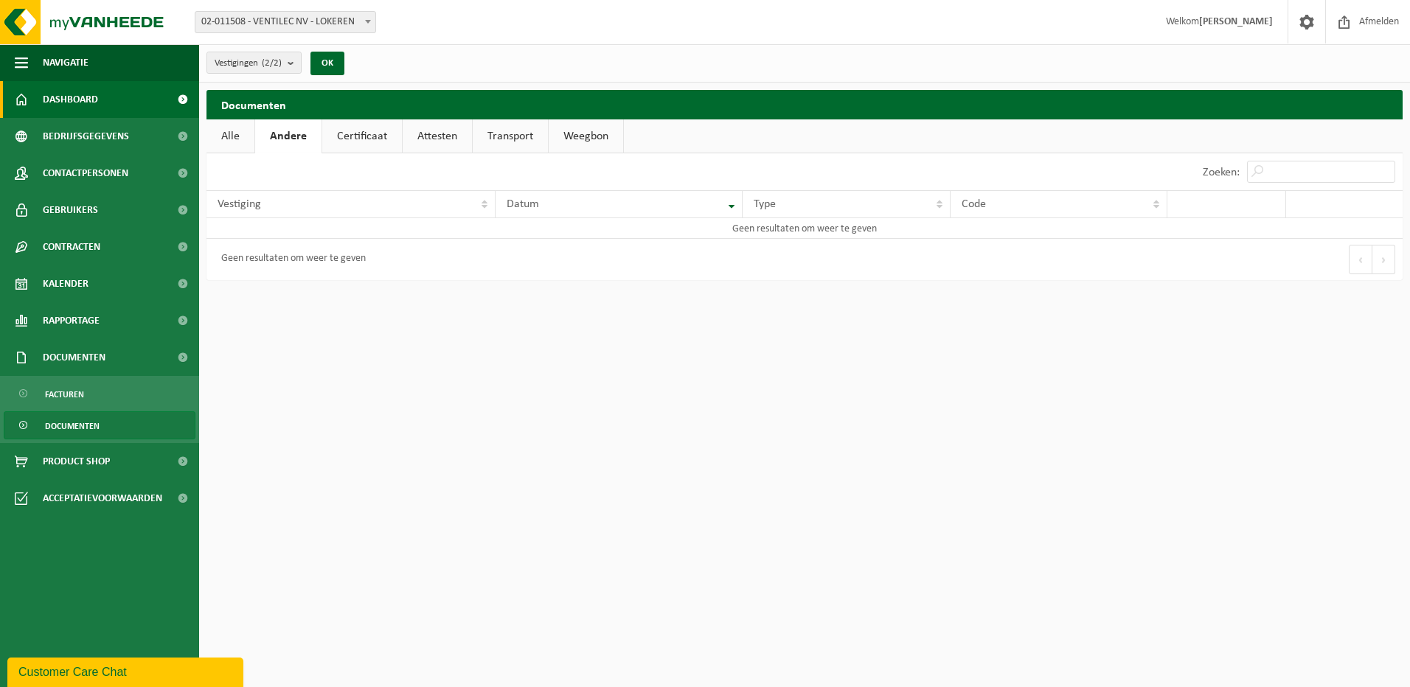
click at [97, 95] on span "Dashboard" at bounding box center [70, 99] width 55 height 37
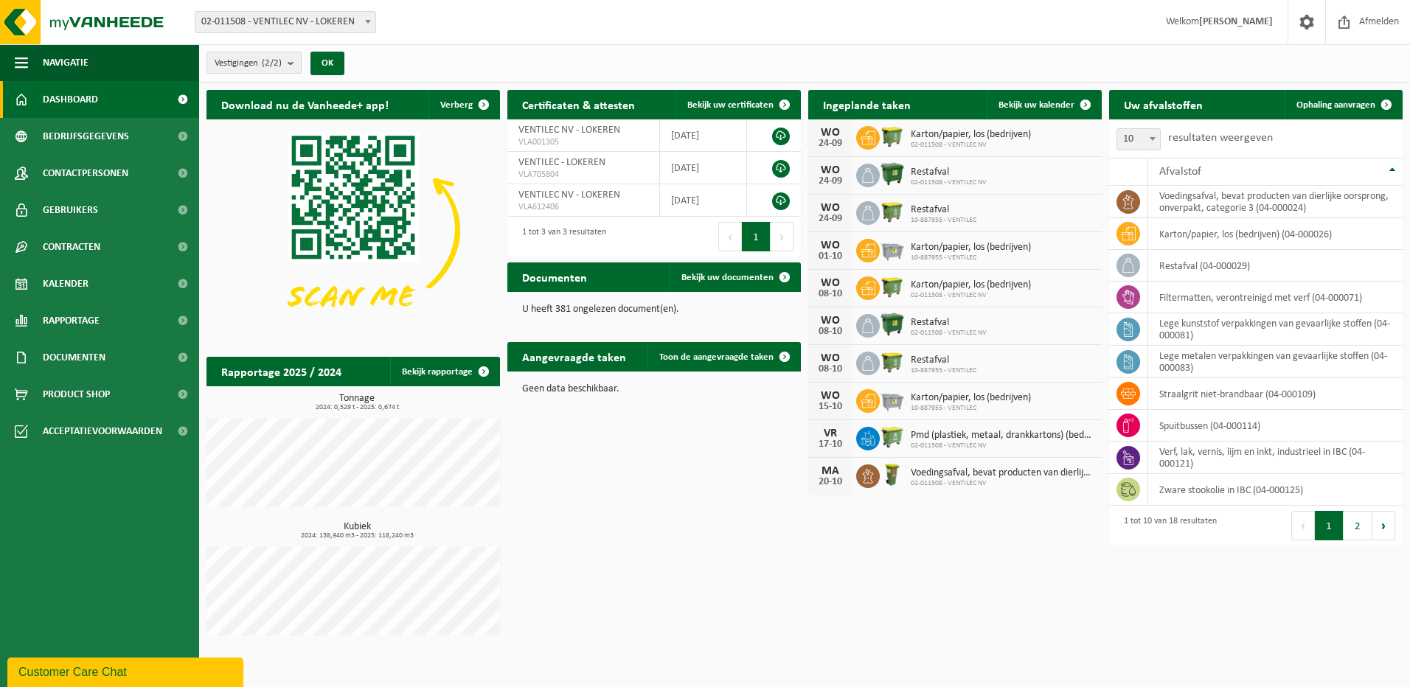
click at [117, 669] on div "Customer Care Chat" at bounding box center [125, 673] width 214 height 18
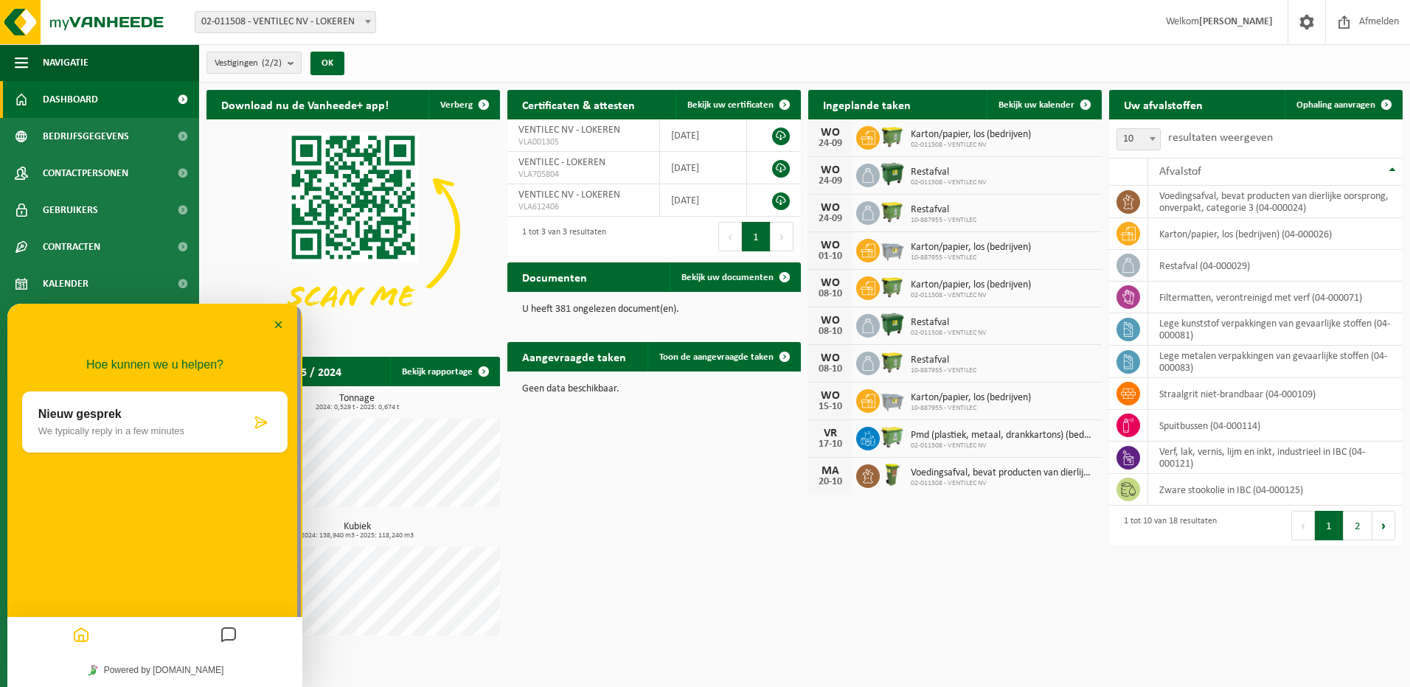
click at [173, 418] on p "Nieuw gesprek" at bounding box center [144, 414] width 212 height 13
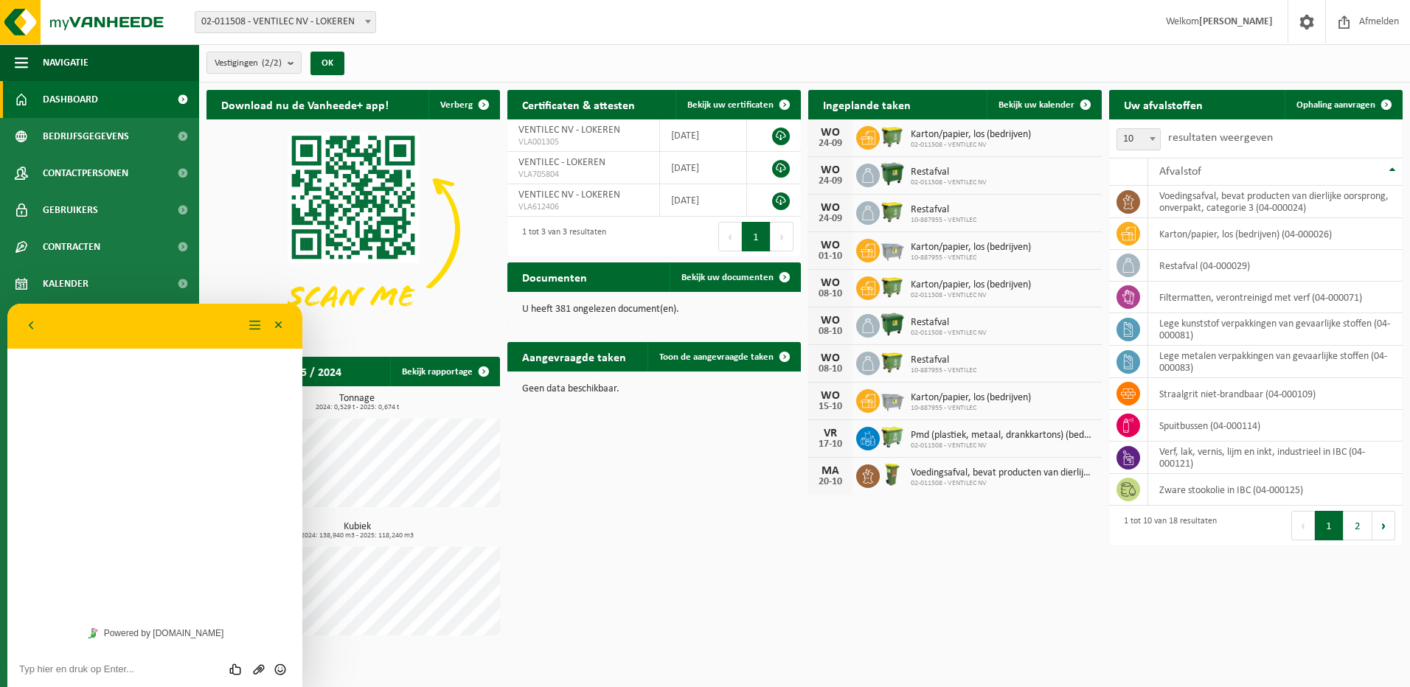
click at [113, 666] on textarea at bounding box center [154, 670] width 271 height 12
type textarea "Hallo, waar op jullie platform vind ik de RED-verklaring terug?"
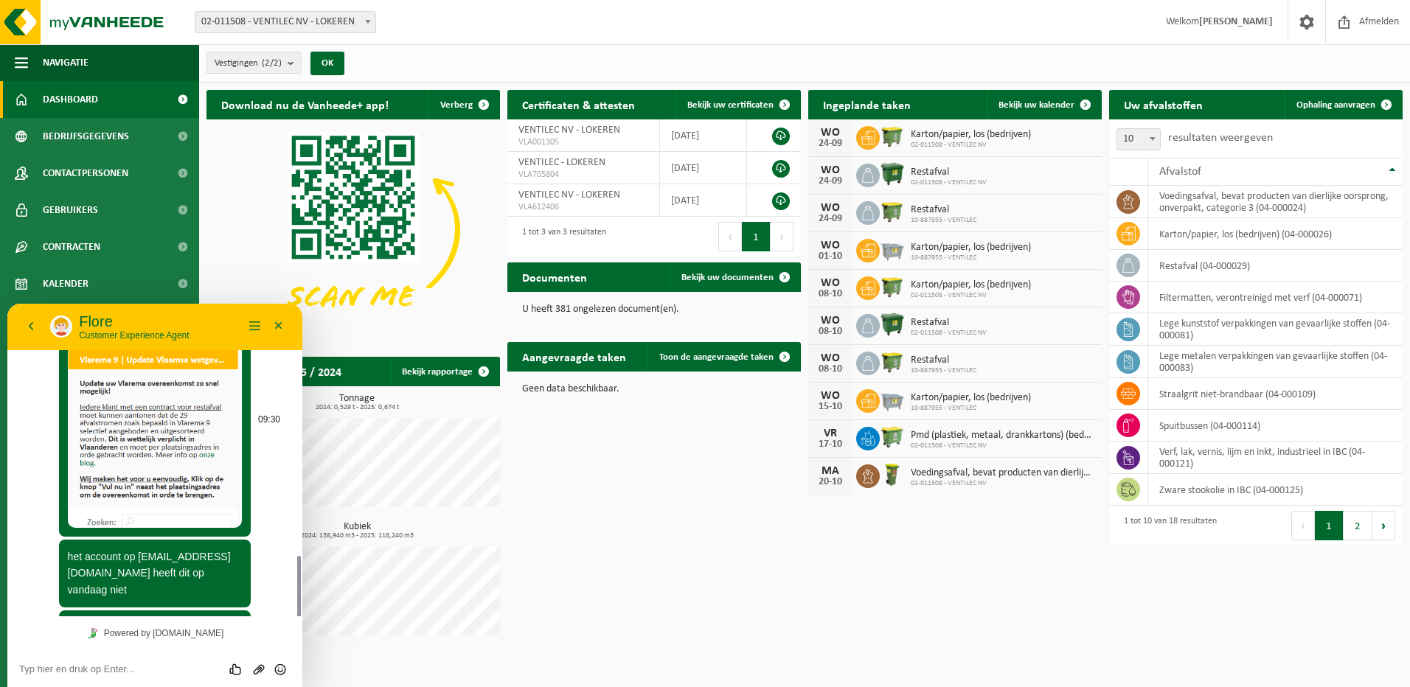
scroll to position [413, 0]
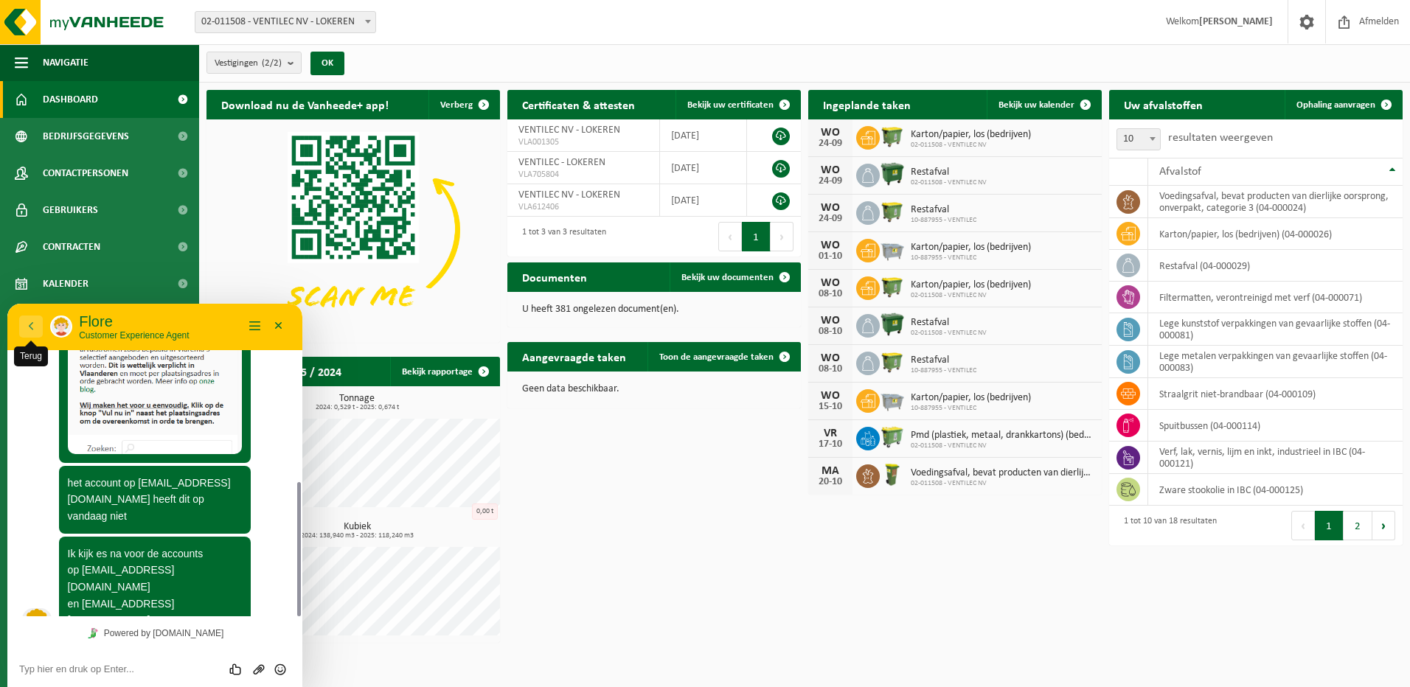
click at [32, 321] on button "Terug" at bounding box center [31, 327] width 24 height 22
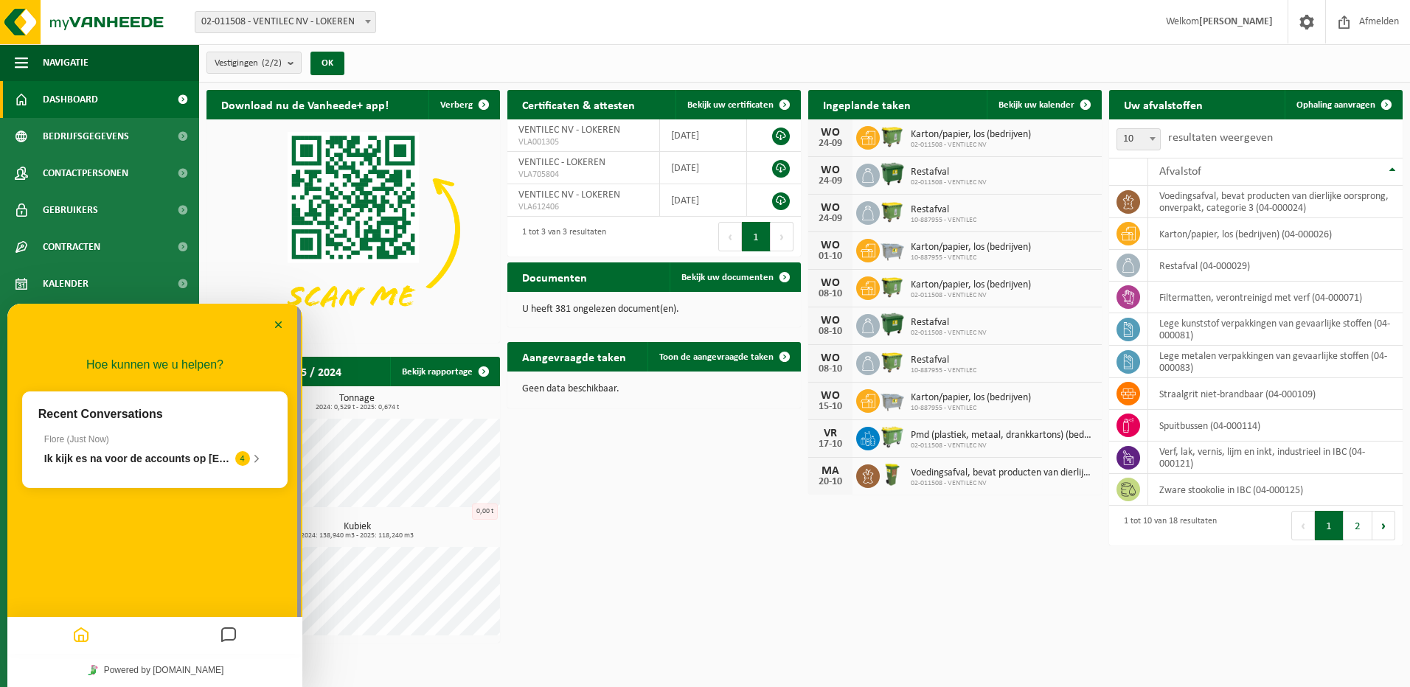
click at [228, 257] on img at bounding box center [354, 229] width 294 height 221
click at [145, 451] on div "Via deze twee accounts zou het wel moeten lukken! 5" at bounding box center [154, 458] width 221 height 15
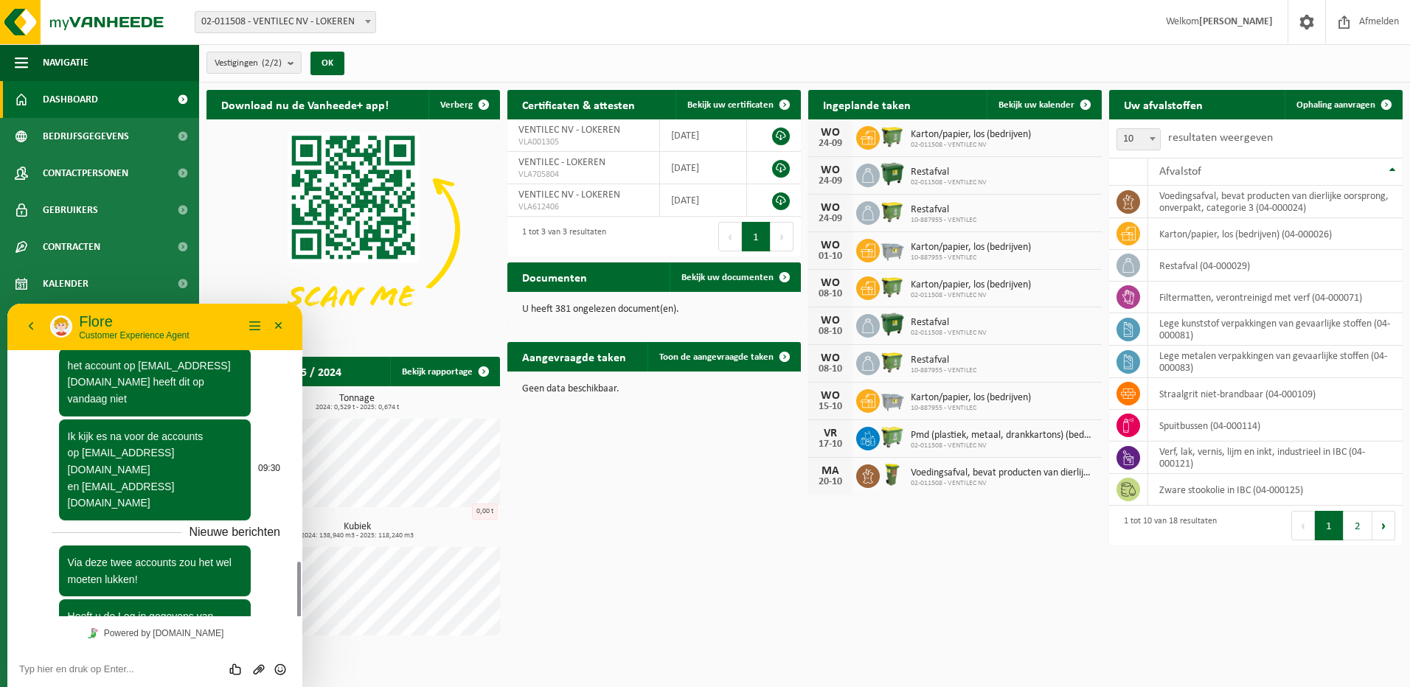
scroll to position [584, 0]
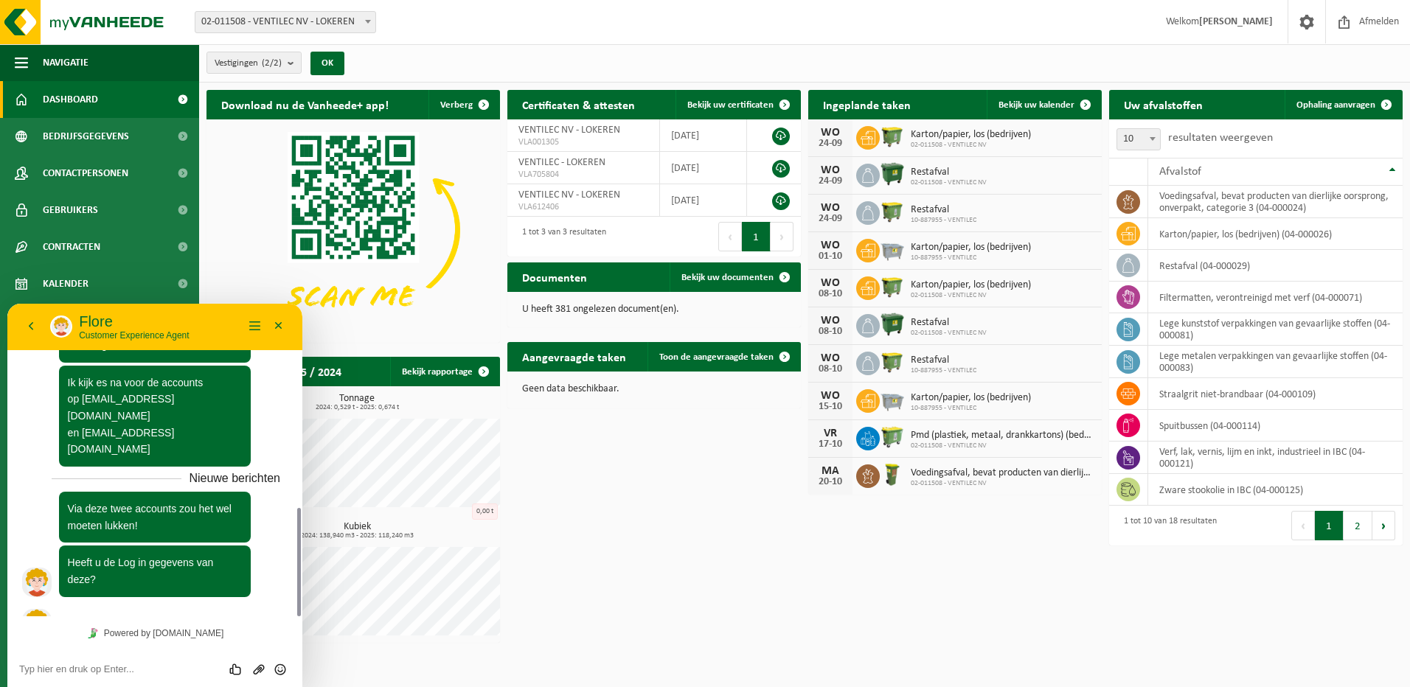
click at [149, 668] on textarea at bounding box center [154, 670] width 271 height 12
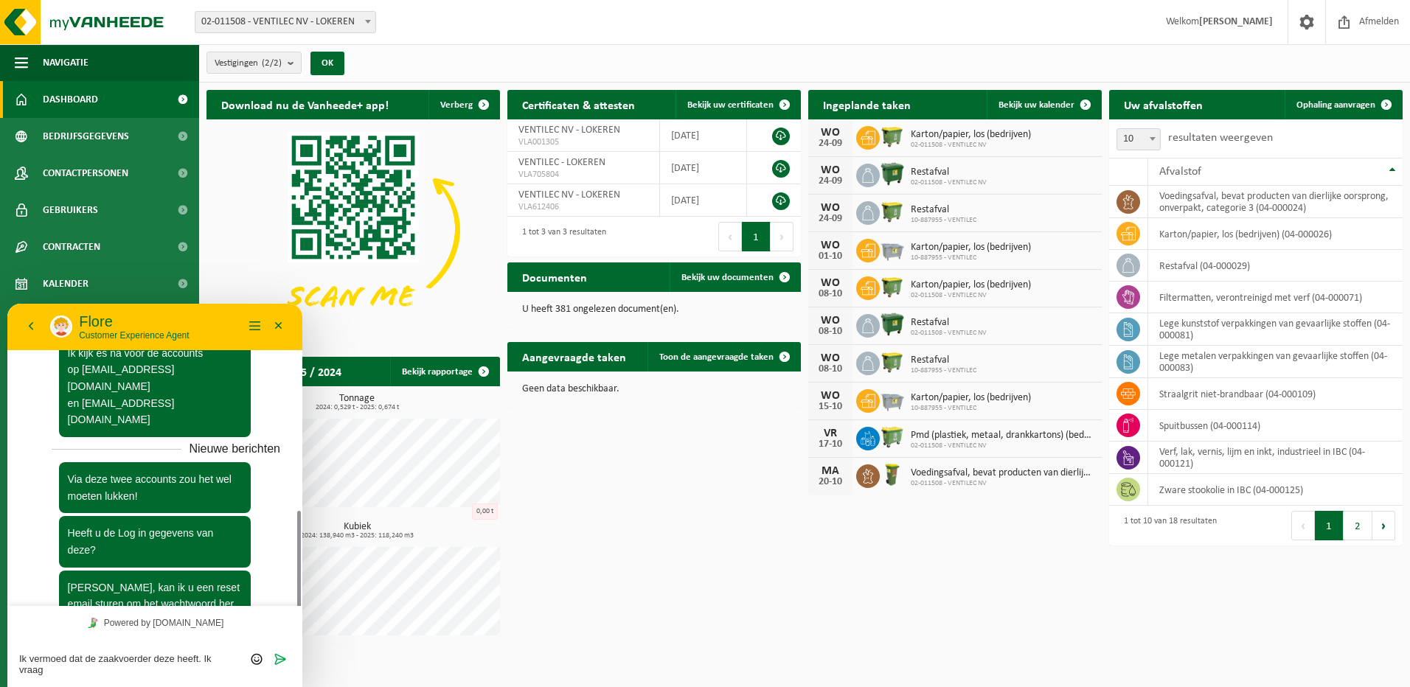
scroll to position [624, 0]
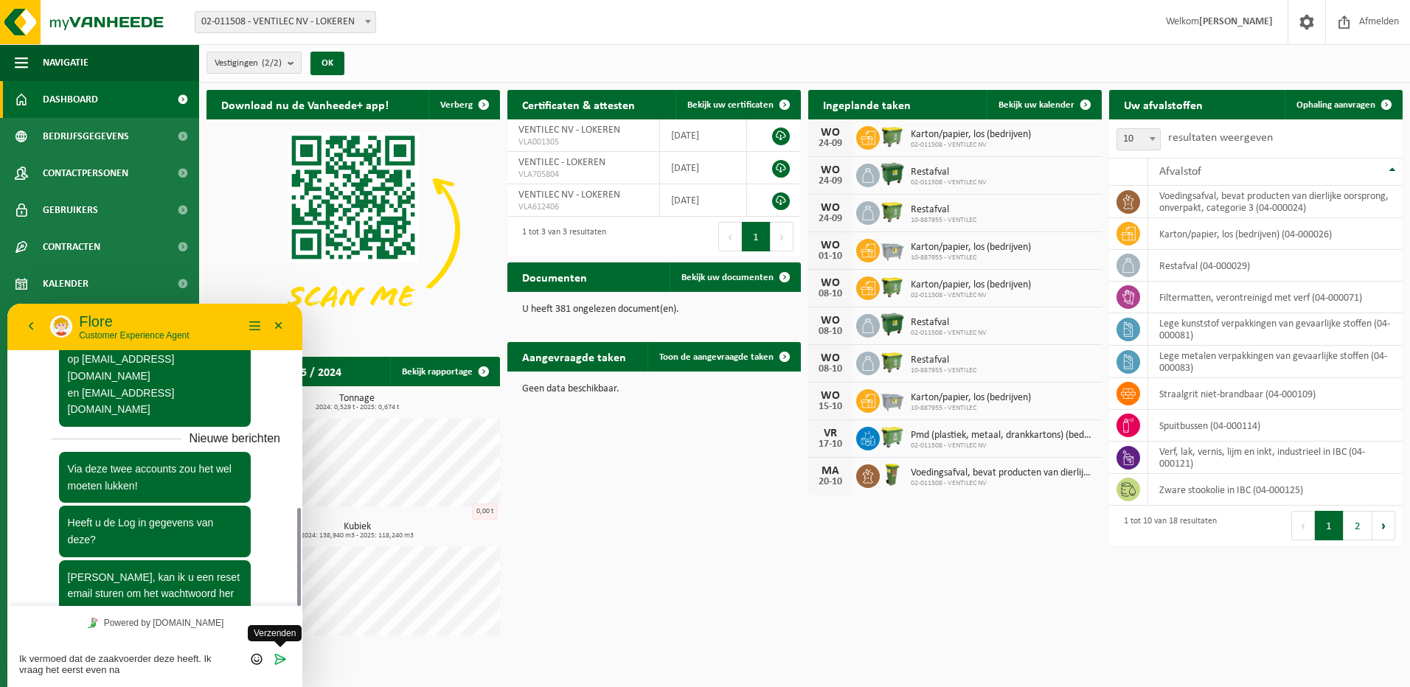
type textarea "Ik vermoed dat de zaakvoerder deze heeft. Ik vraag het eerst even na"
click at [275, 659] on icon "Verzenden" at bounding box center [280, 659] width 13 height 13
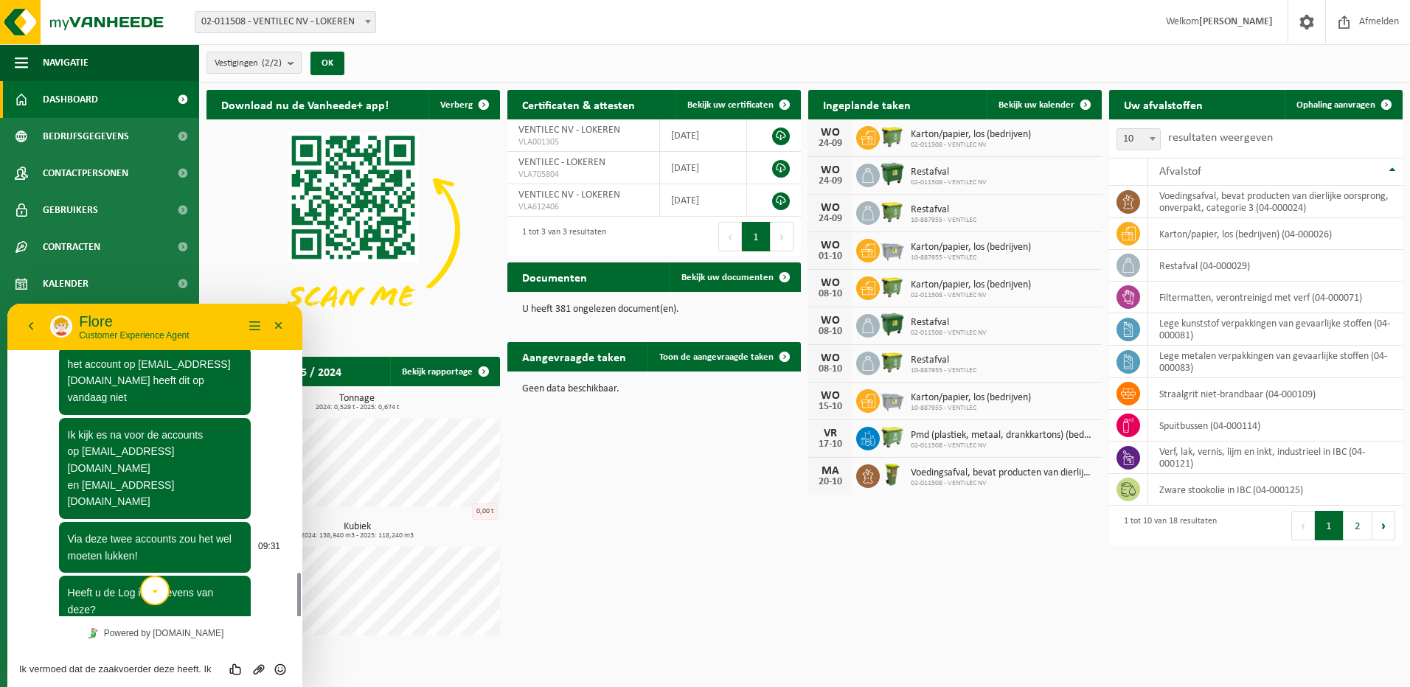
scroll to position [657, 0]
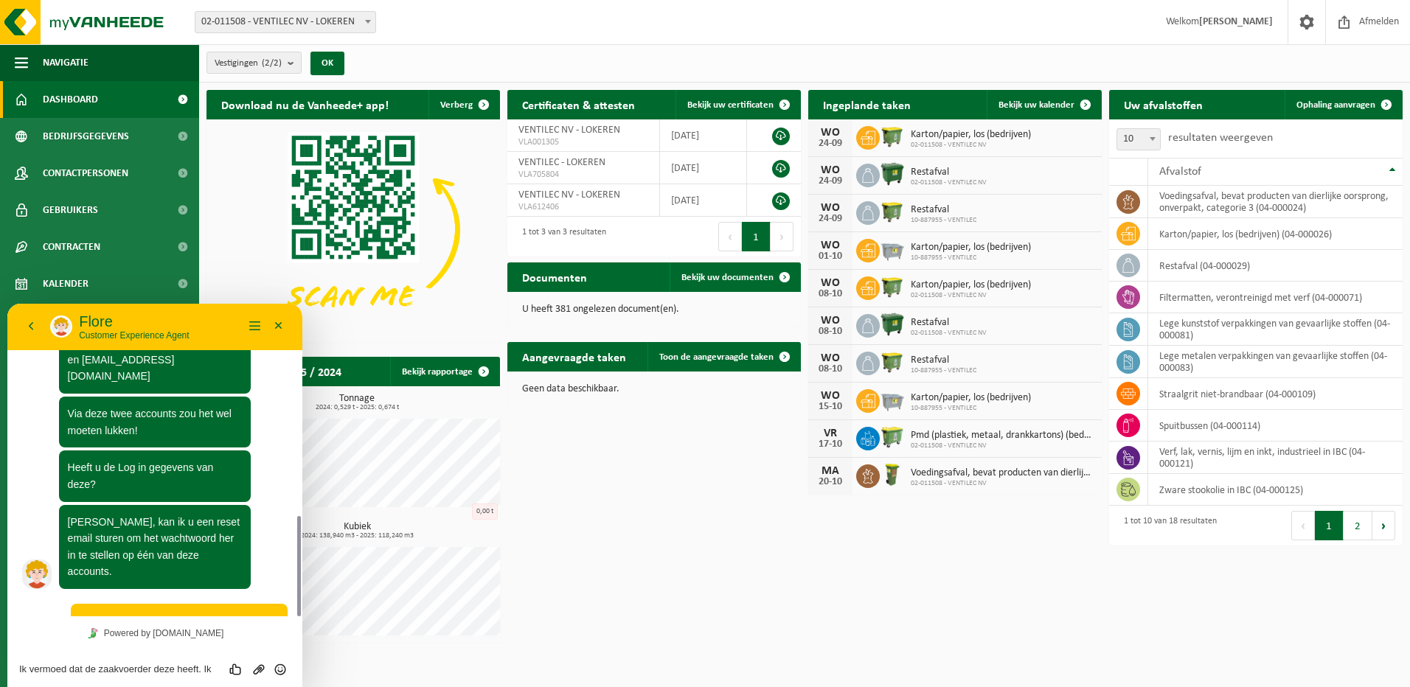
drag, startPoint x: 277, startPoint y: 322, endPoint x: 294, endPoint y: 329, distance: 19.2
click at [277, 322] on button "Minimaliseer" at bounding box center [279, 327] width 24 height 22
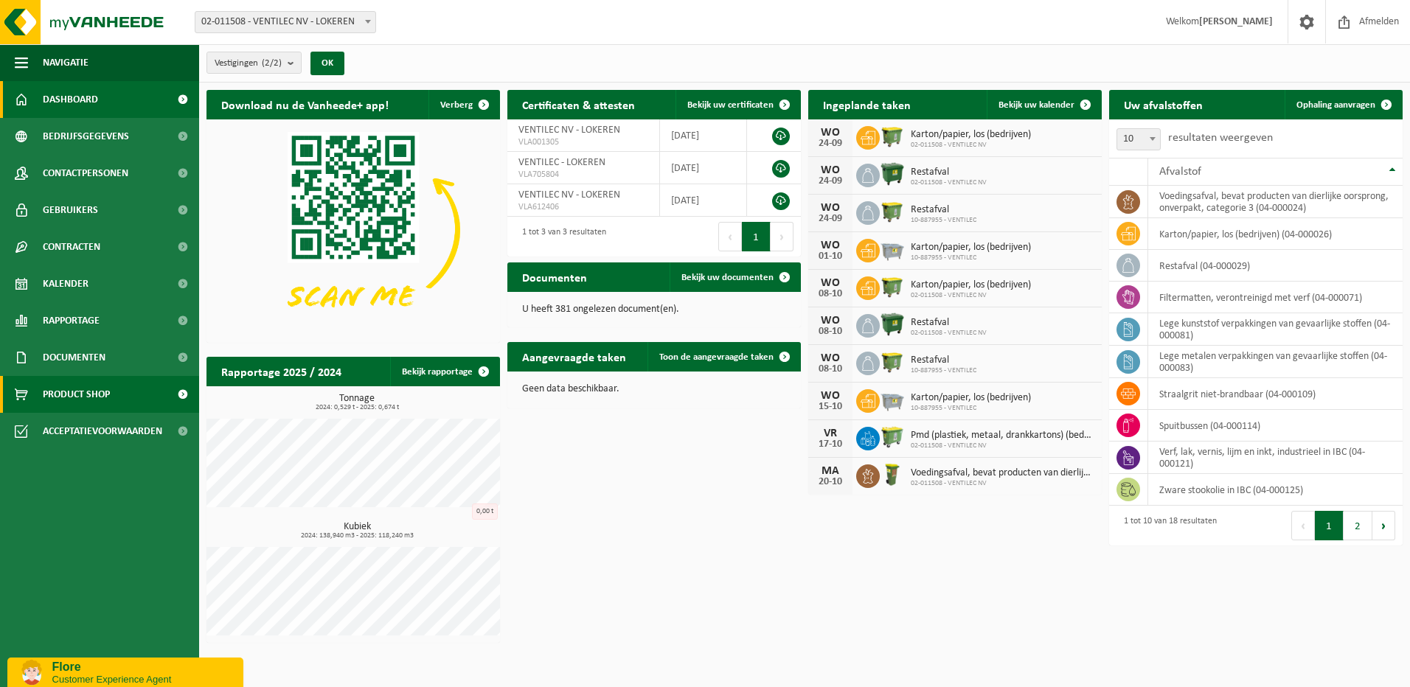
click at [63, 398] on span "Product Shop" at bounding box center [76, 394] width 67 height 37
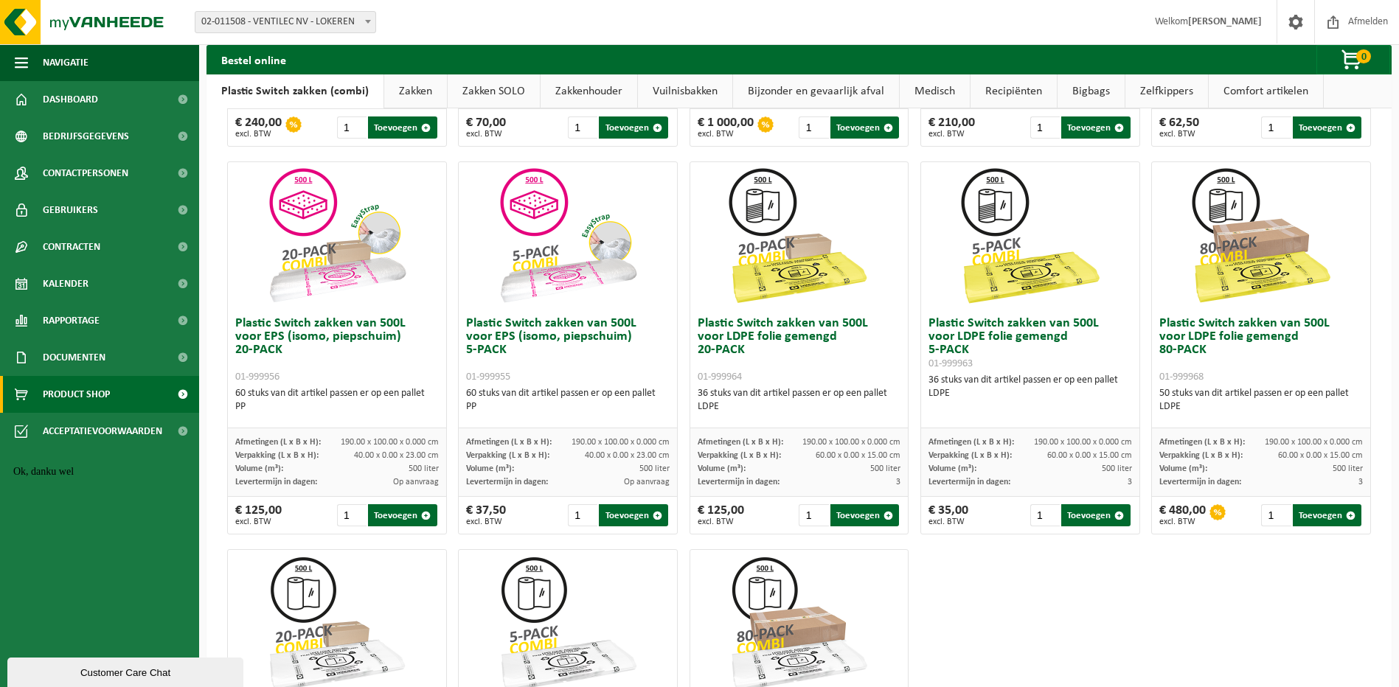
scroll to position [590, 0]
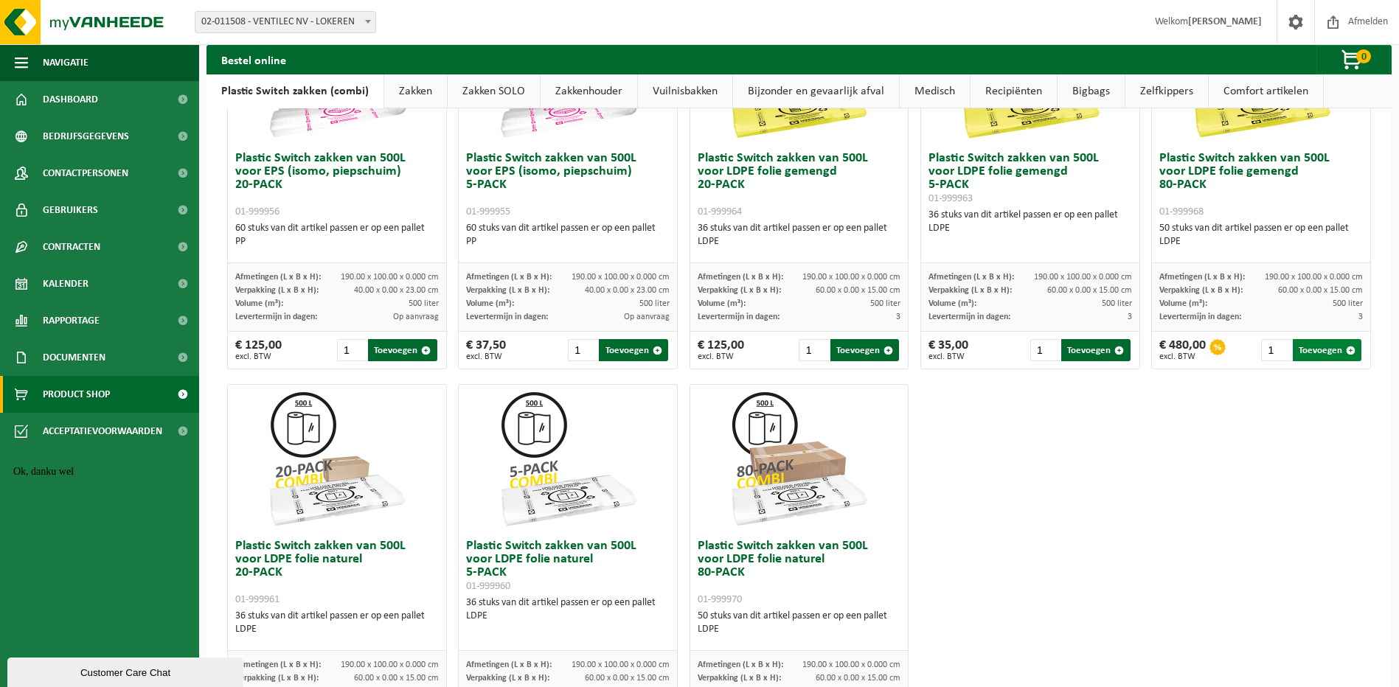
click at [1311, 351] on button "Toevoegen" at bounding box center [1327, 350] width 69 height 22
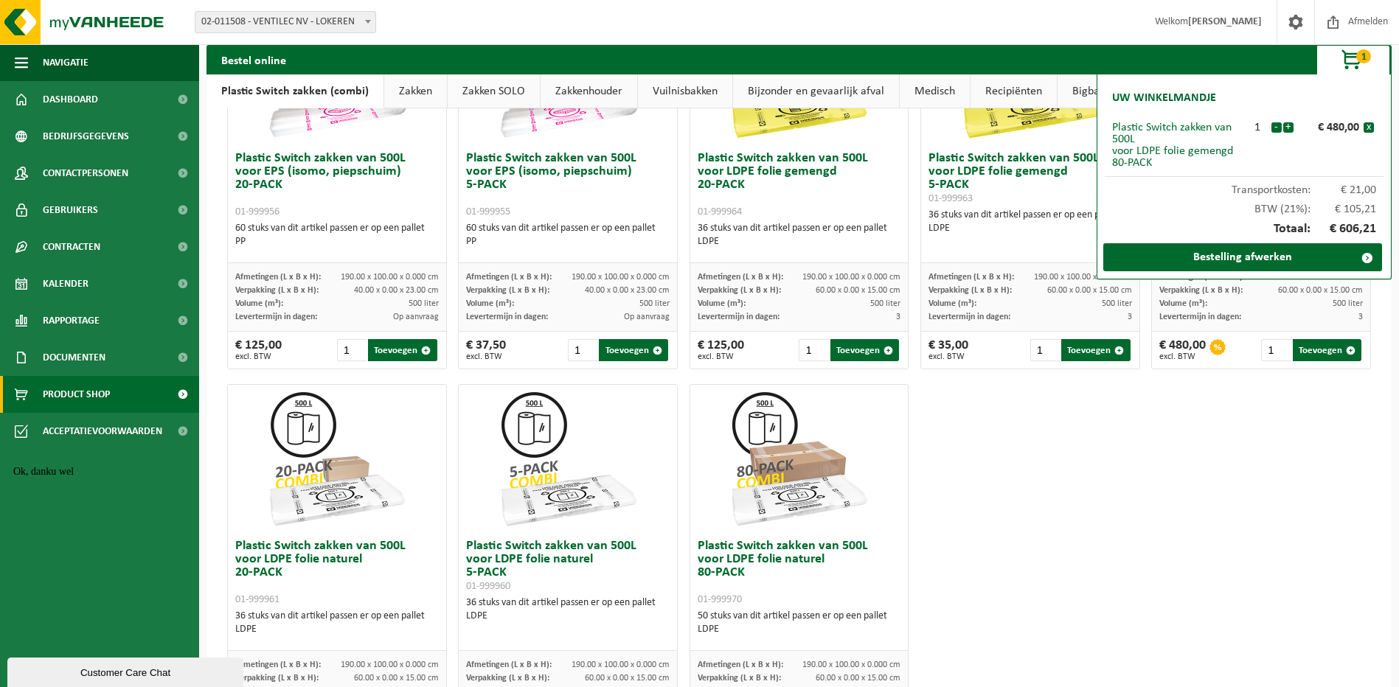
click at [1246, 444] on div "Plastic Switch zakken van 300L voor harde kunststoffen 20-PACK 01-999950 60 stu…" at bounding box center [799, 183] width 1156 height 1164
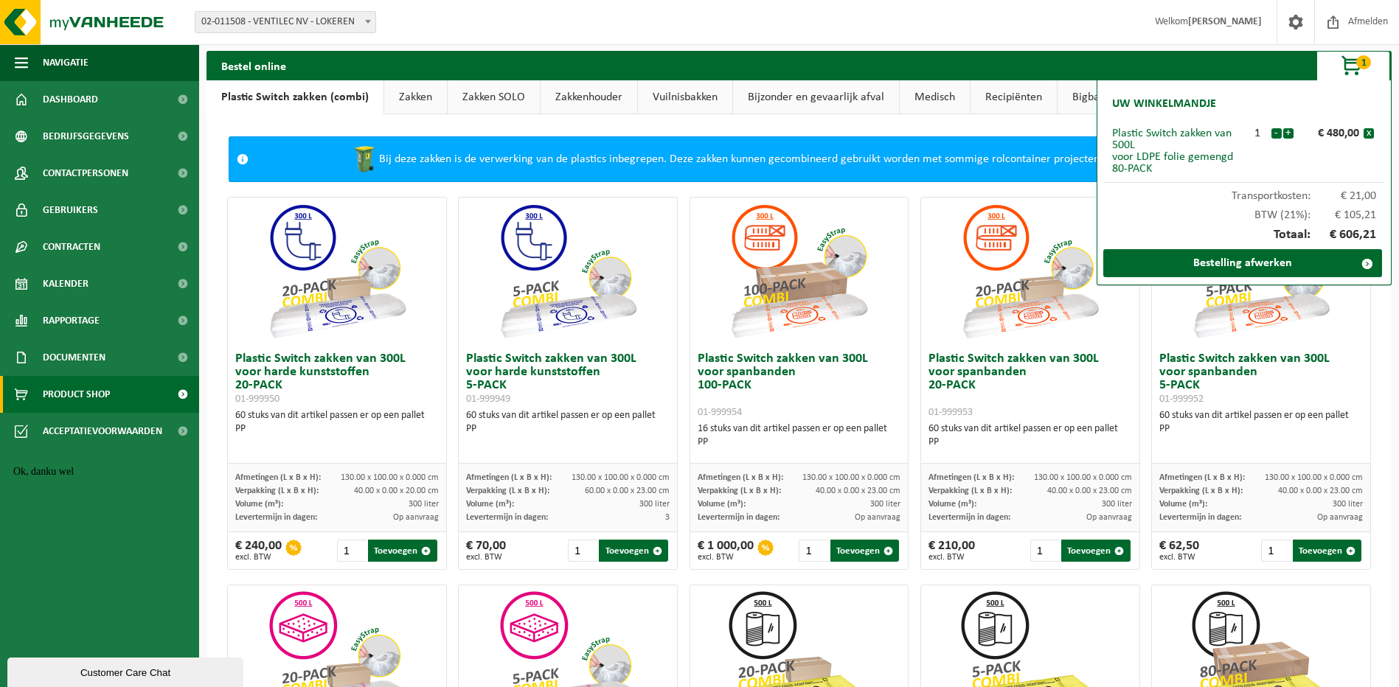
scroll to position [0, 0]
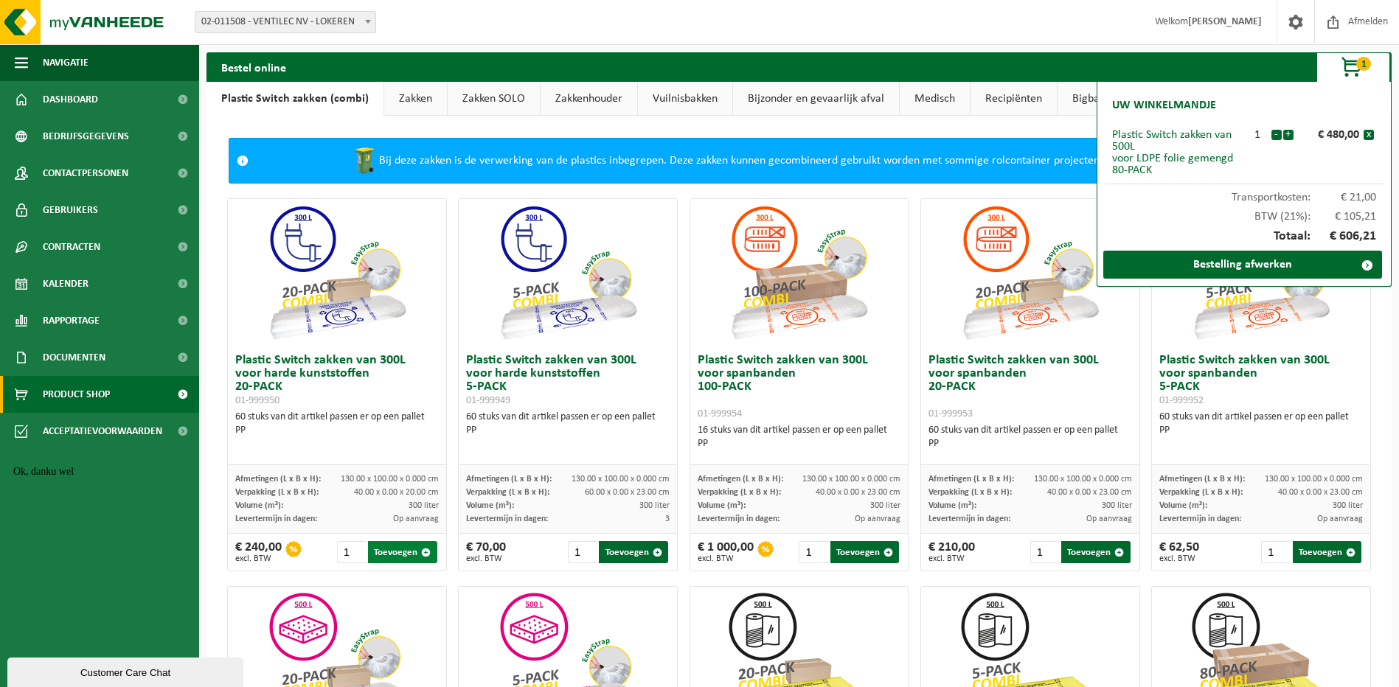
click at [394, 550] on button "Toevoegen" at bounding box center [402, 552] width 69 height 22
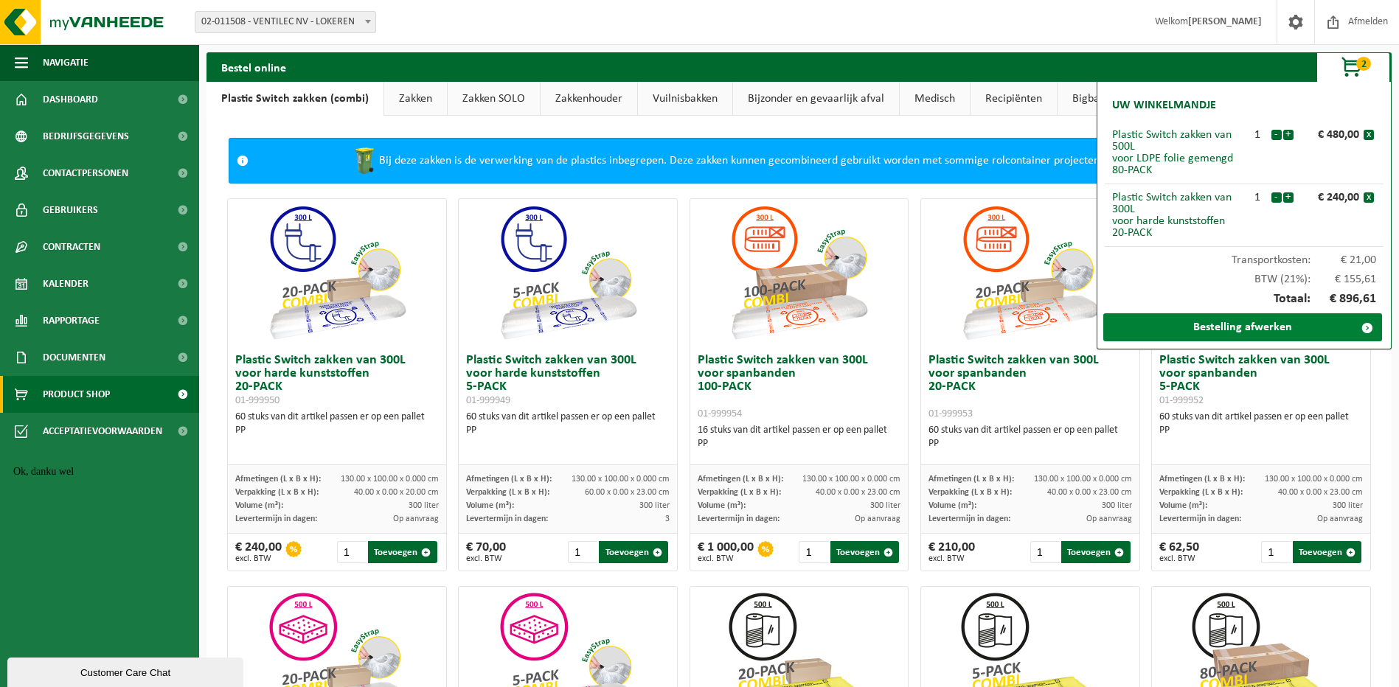
click at [1255, 325] on link "Bestelling afwerken" at bounding box center [1242, 327] width 279 height 28
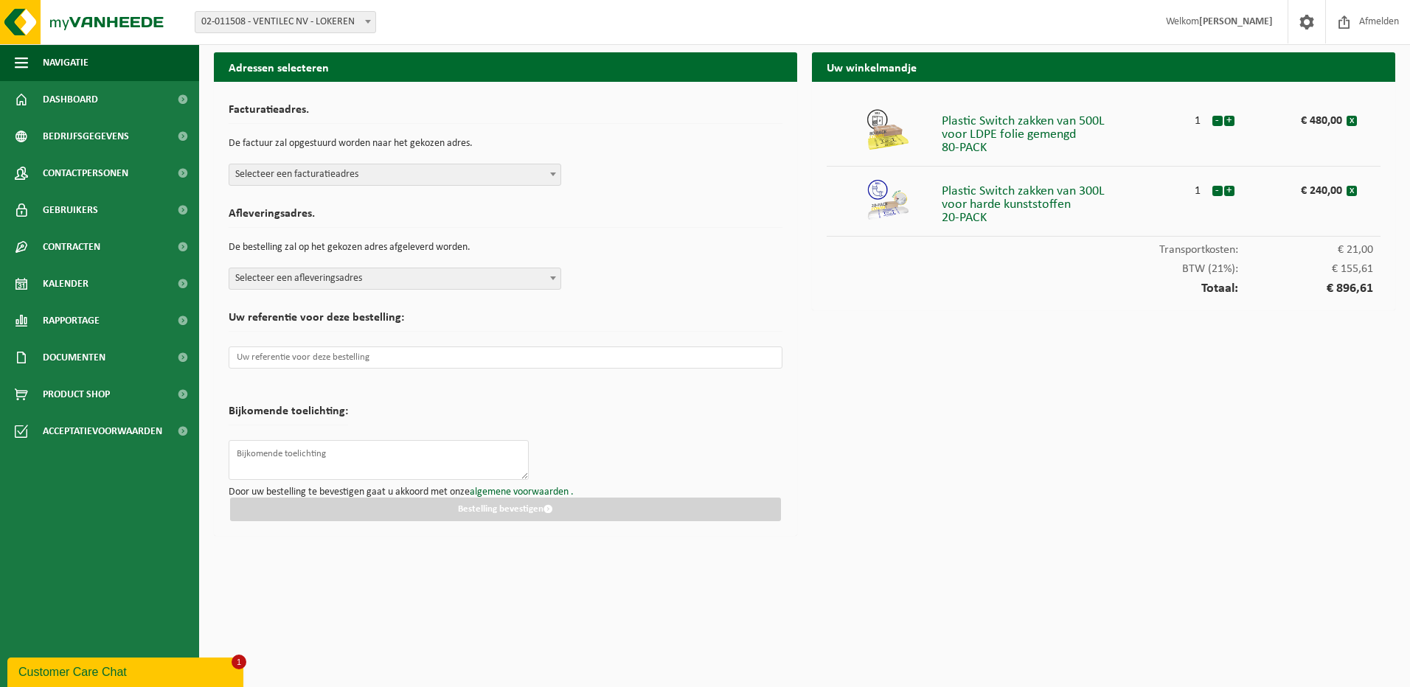
click at [556, 174] on span at bounding box center [553, 173] width 15 height 19
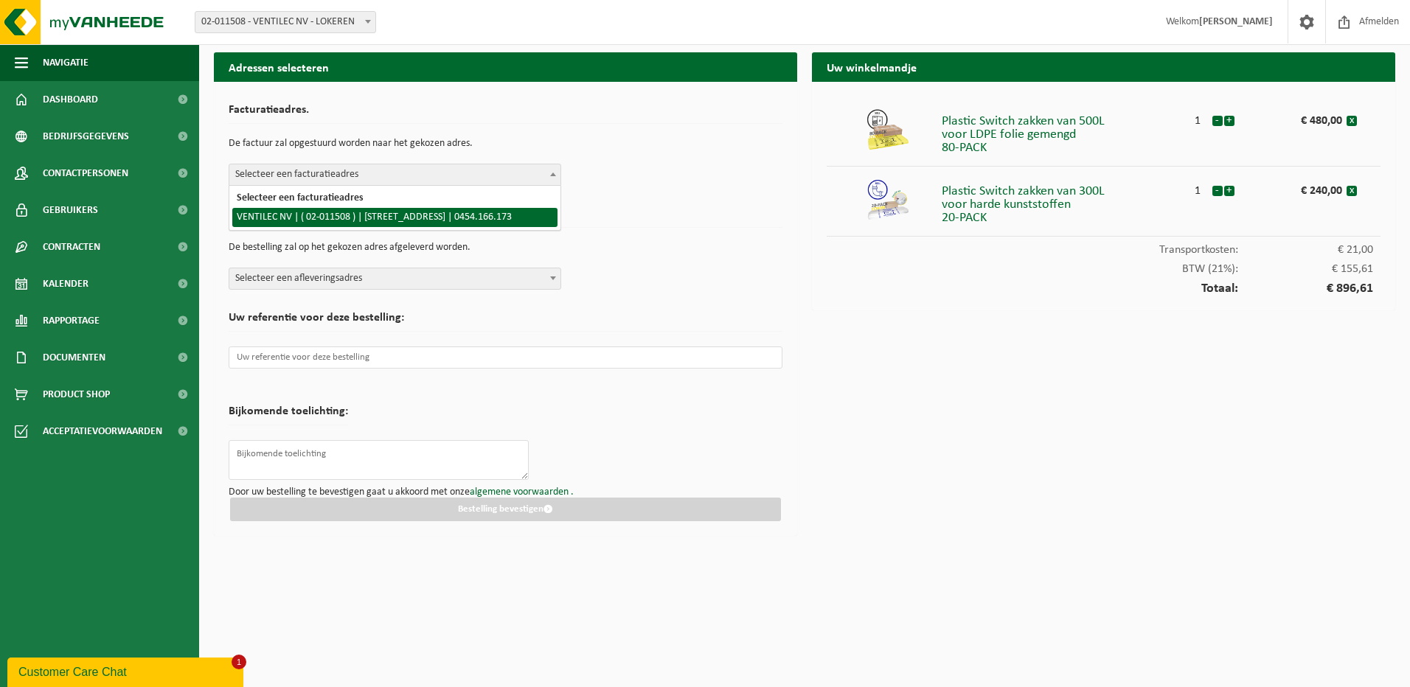
select select "18963"
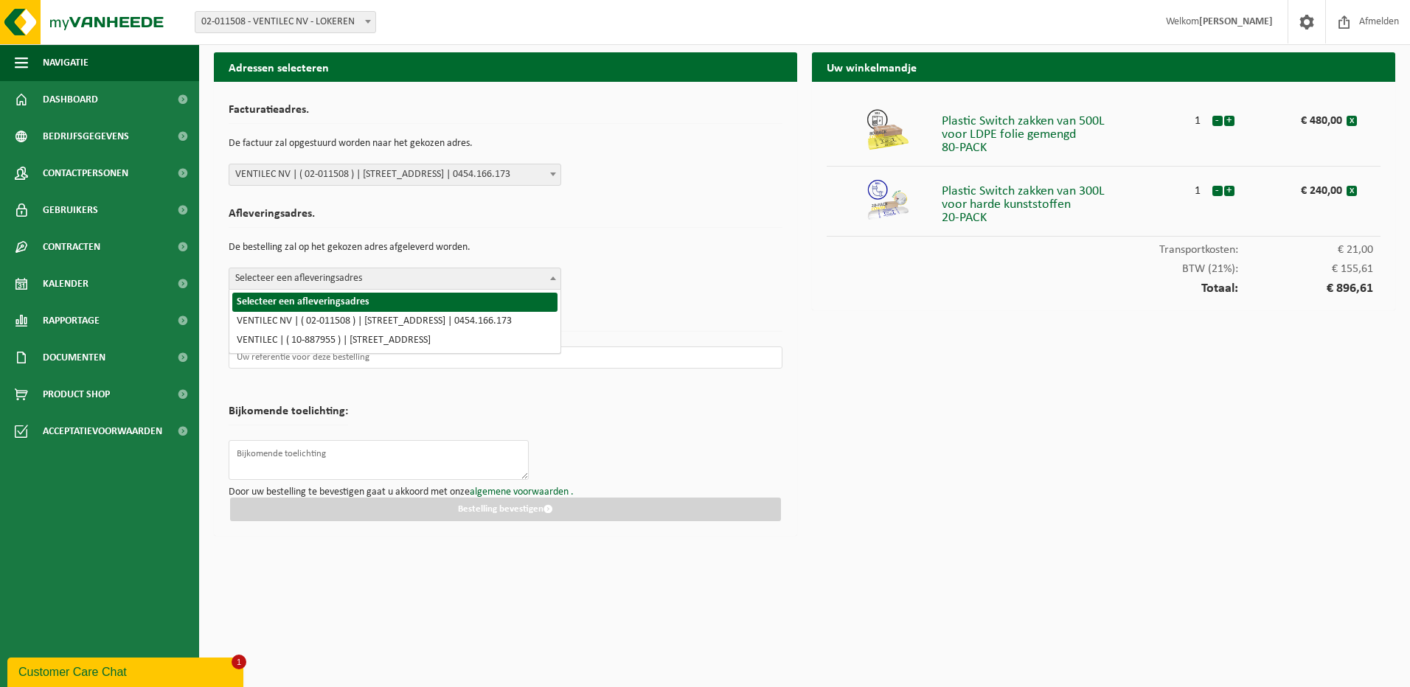
click at [552, 280] on b at bounding box center [553, 279] width 6 height 4
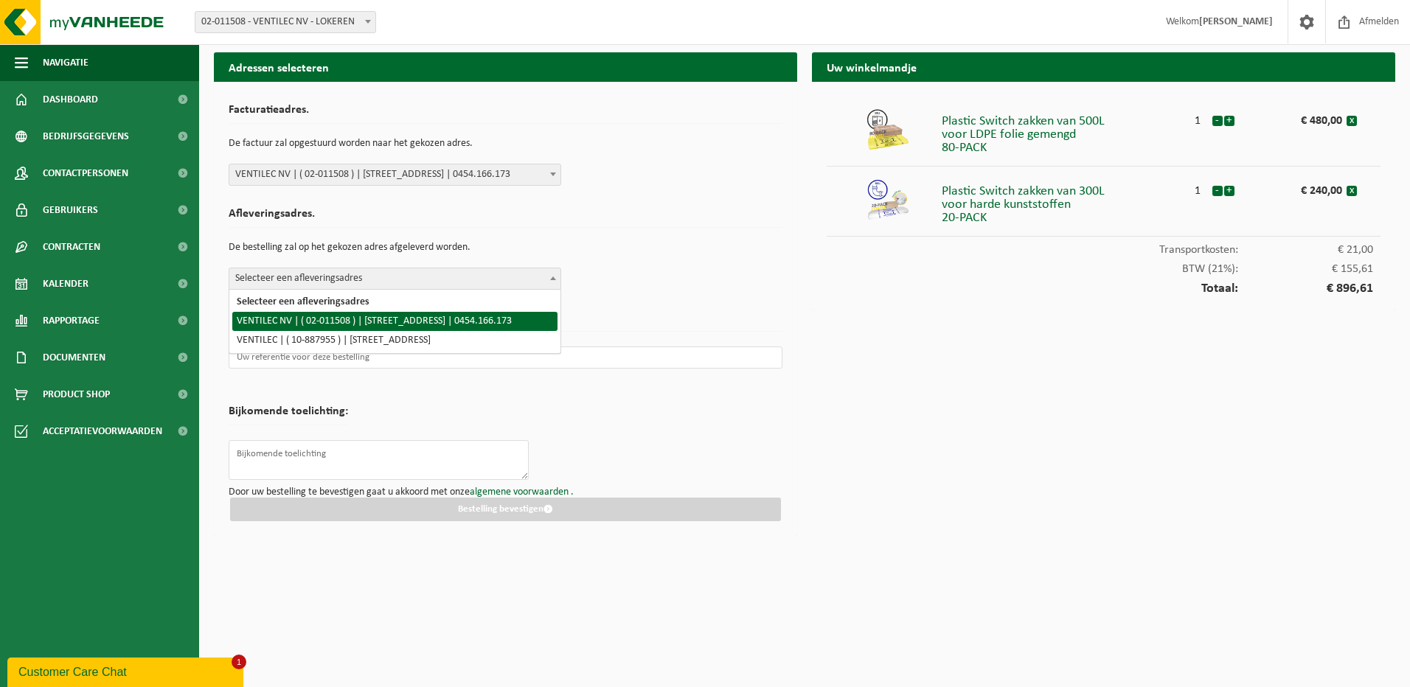
select select "18963"
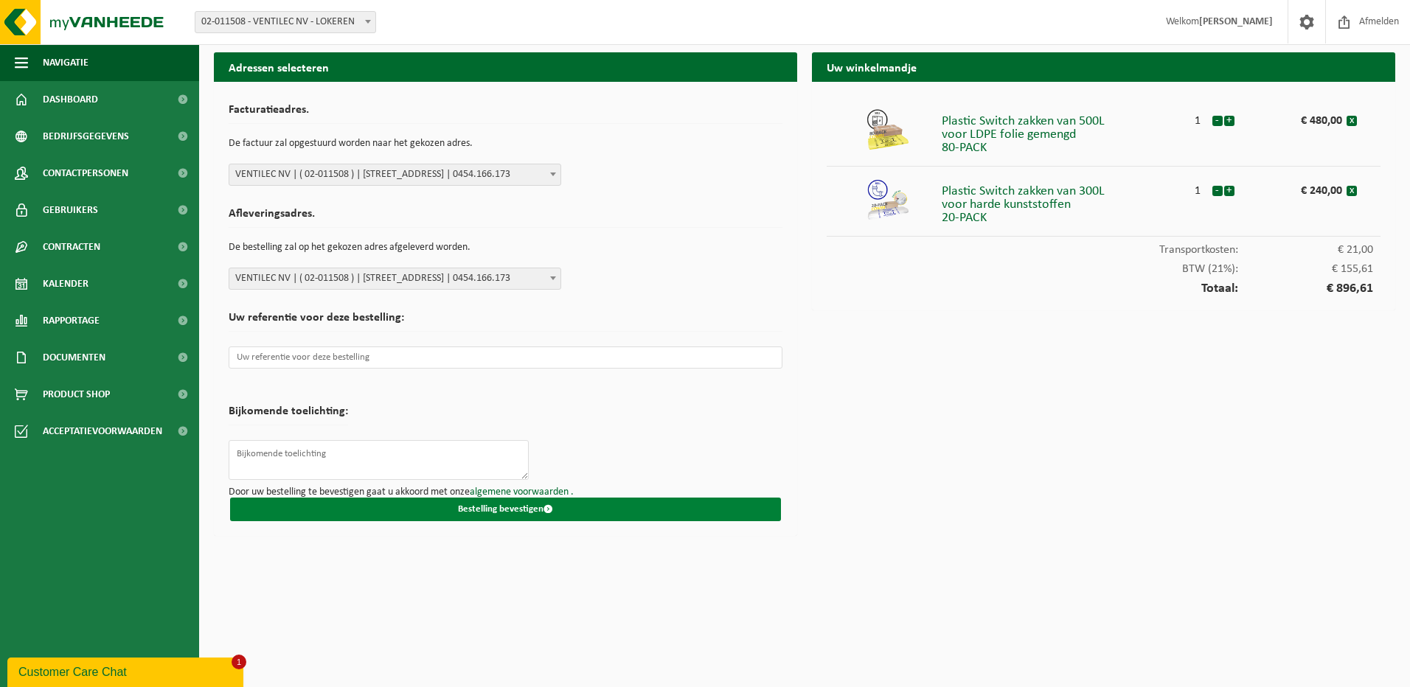
click at [515, 508] on button "Bestelling bevestigen" at bounding box center [505, 510] width 551 height 24
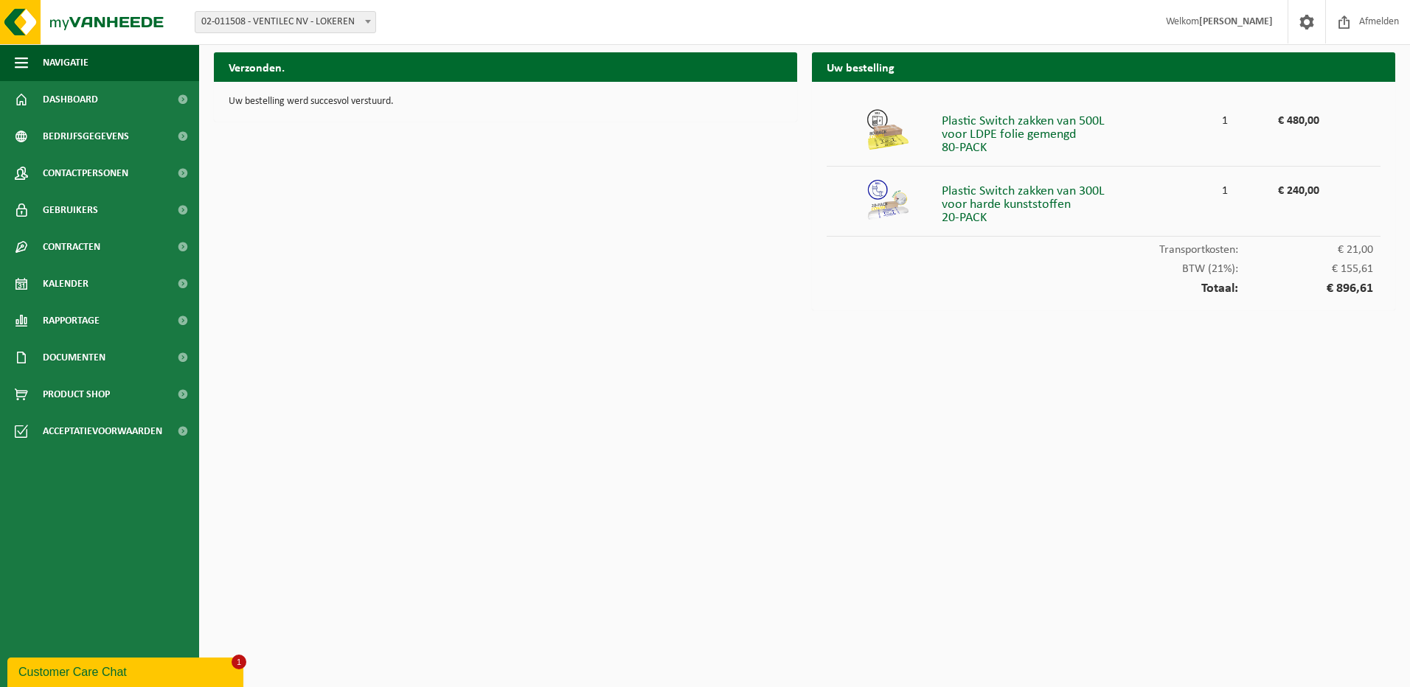
click at [139, 671] on div "Customer Care Chat" at bounding box center [125, 673] width 214 height 18
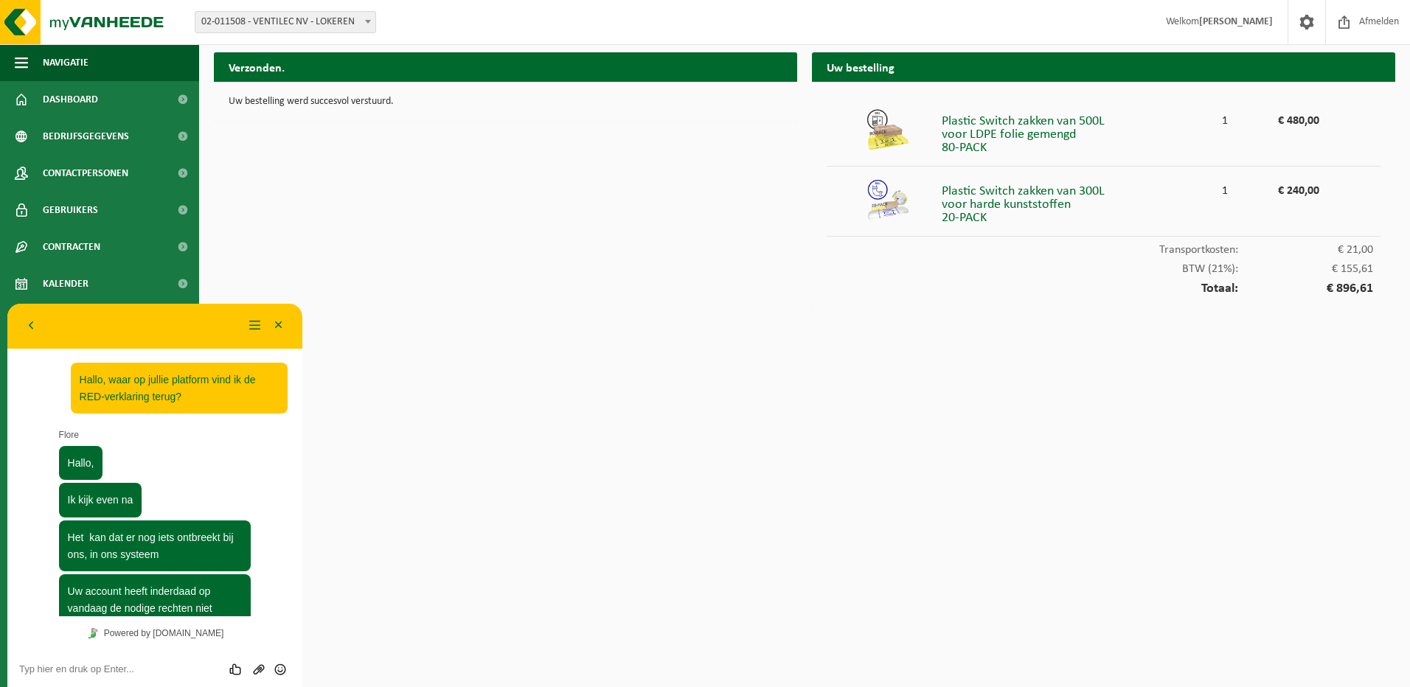
scroll to position [746, 0]
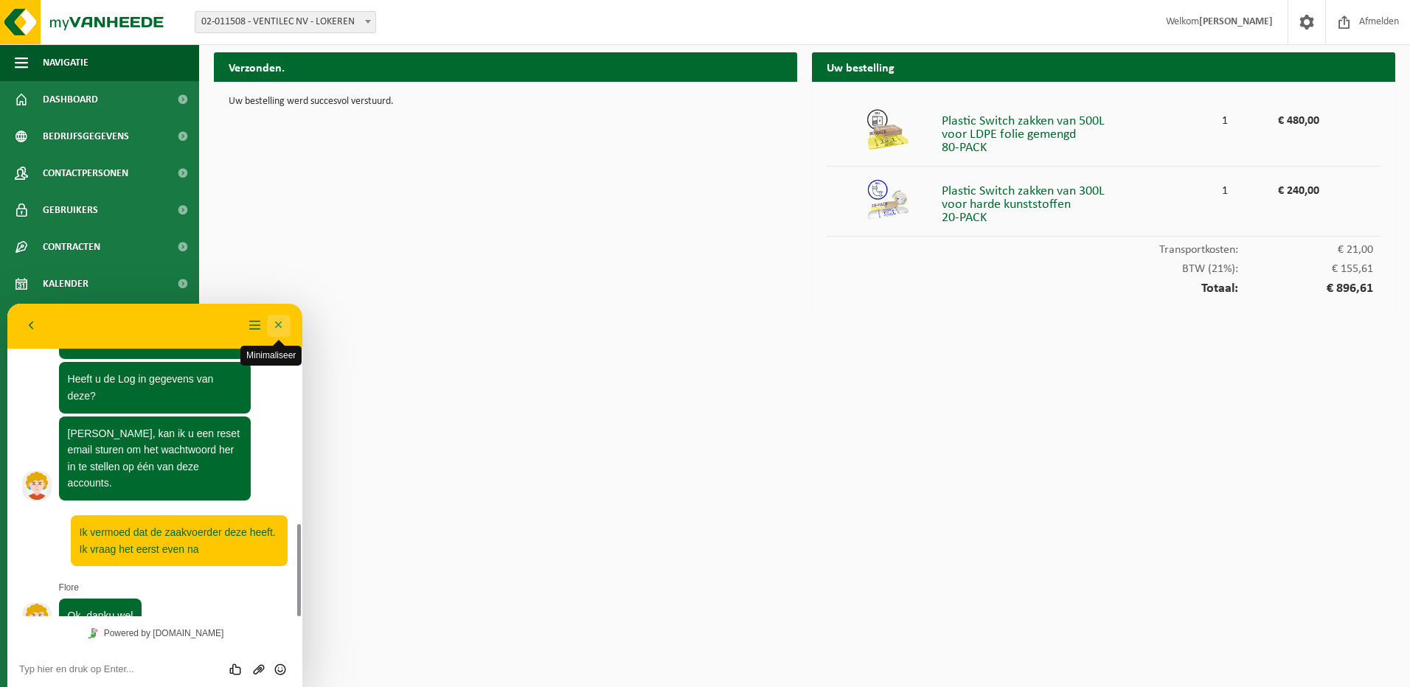
click at [278, 316] on button "Minimaliseer" at bounding box center [279, 326] width 24 height 22
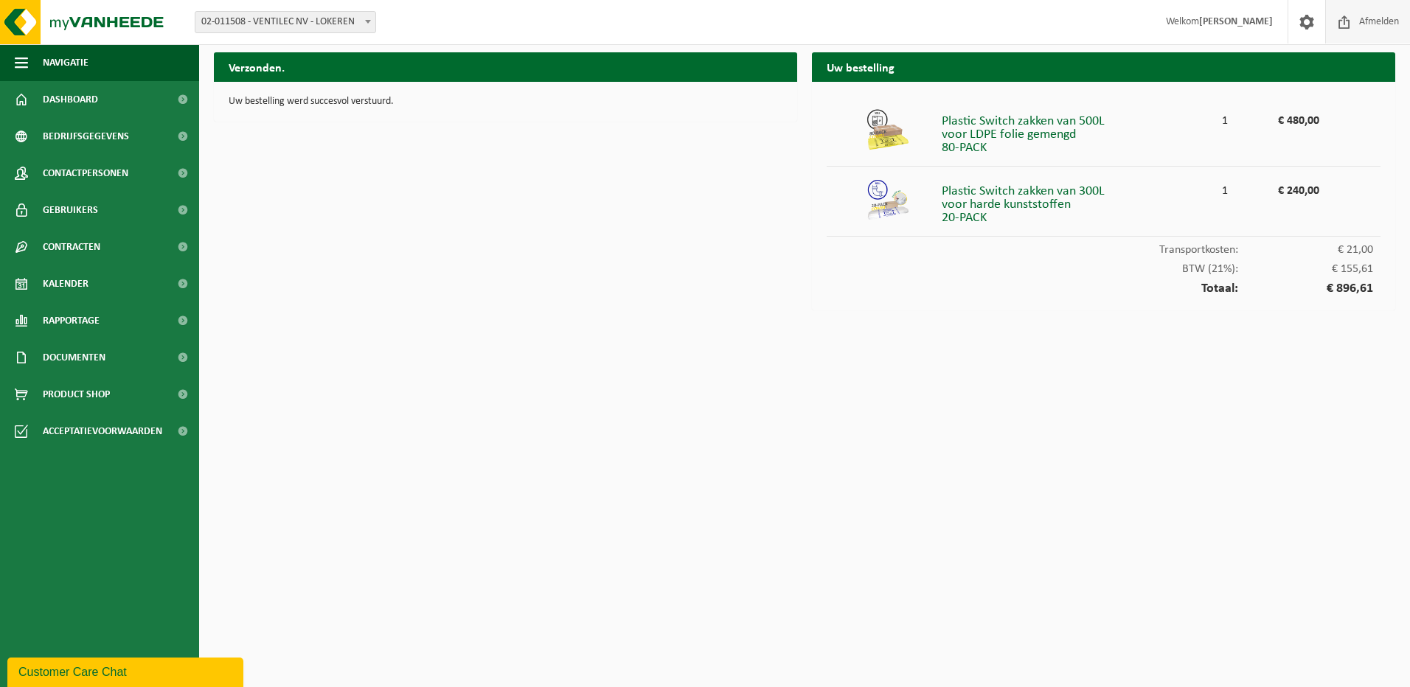
click at [1391, 22] on span "Afmelden" at bounding box center [1379, 22] width 47 height 44
